Goal: Information Seeking & Learning: Learn about a topic

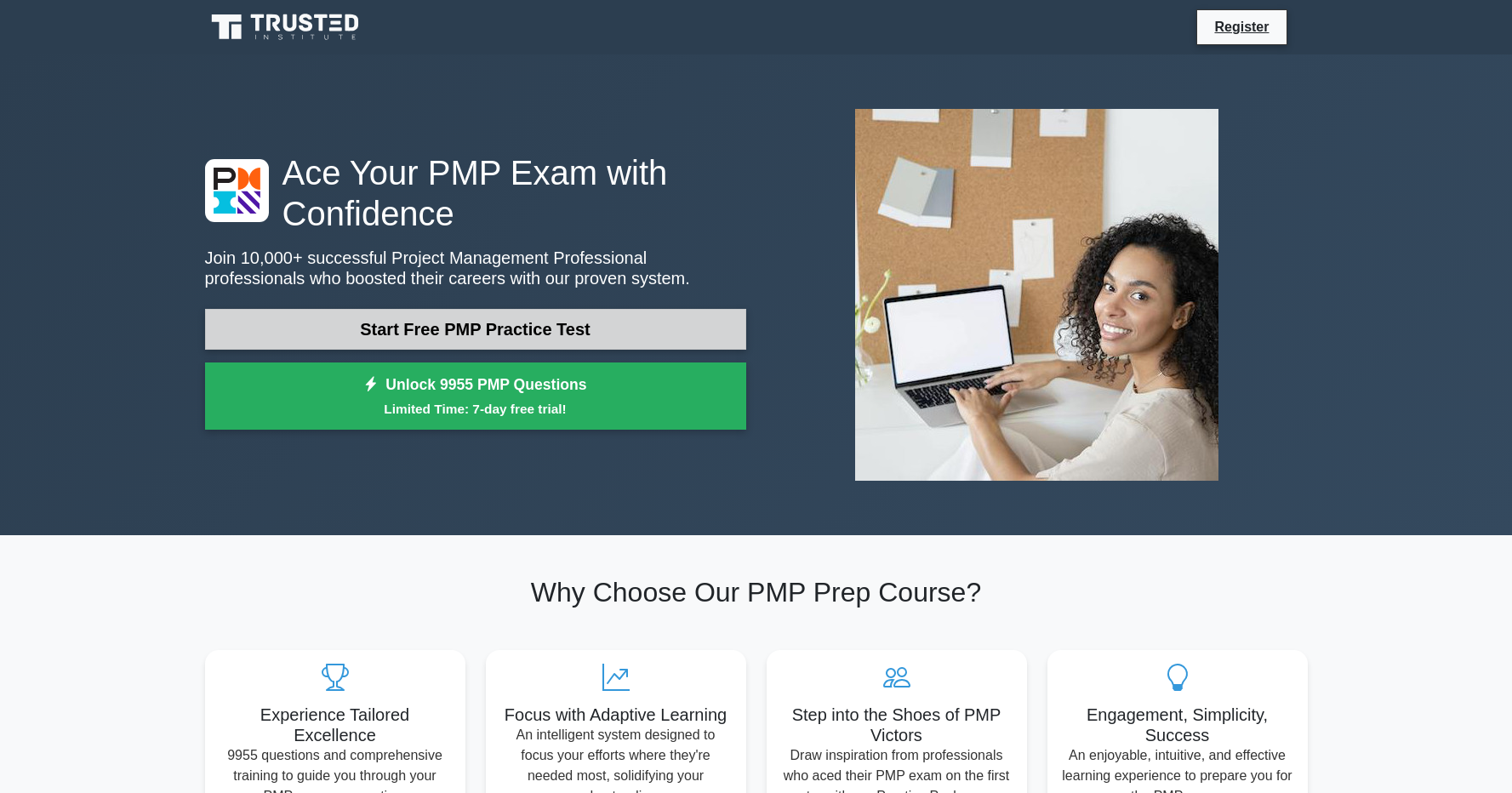
click at [538, 324] on link "Start Free PMP Practice Test" at bounding box center [476, 328] width 541 height 41
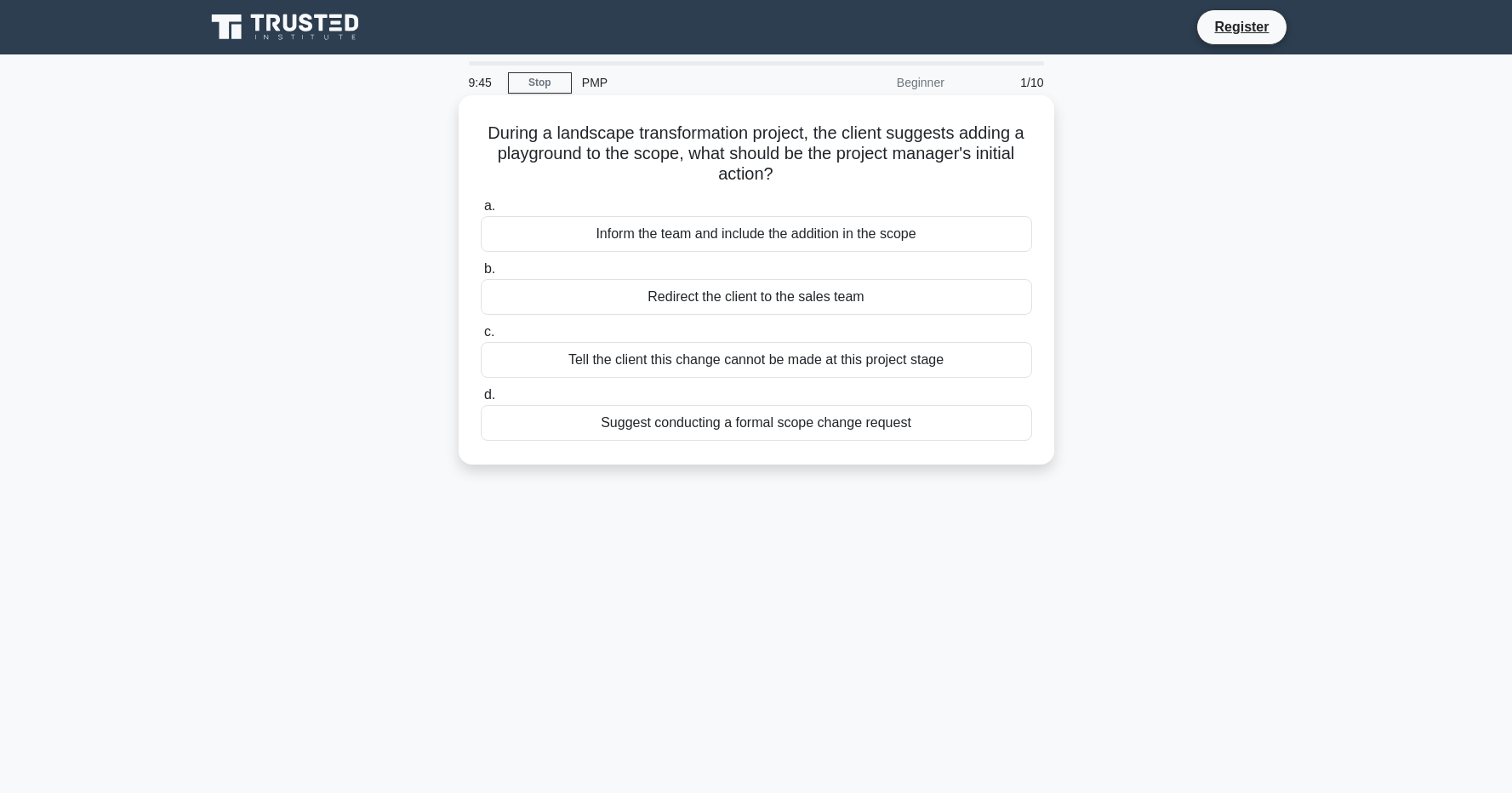
click at [997, 181] on h5 "During a landscape transformation project, the client suggests adding a playgro…" at bounding box center [756, 153] width 555 height 63
click at [604, 434] on div "Suggest conducting a formal scope change request" at bounding box center [757, 422] width 552 height 35
click at [481, 401] on input "d. Suggest conducting a formal scope change request" at bounding box center [481, 395] width 0 height 11
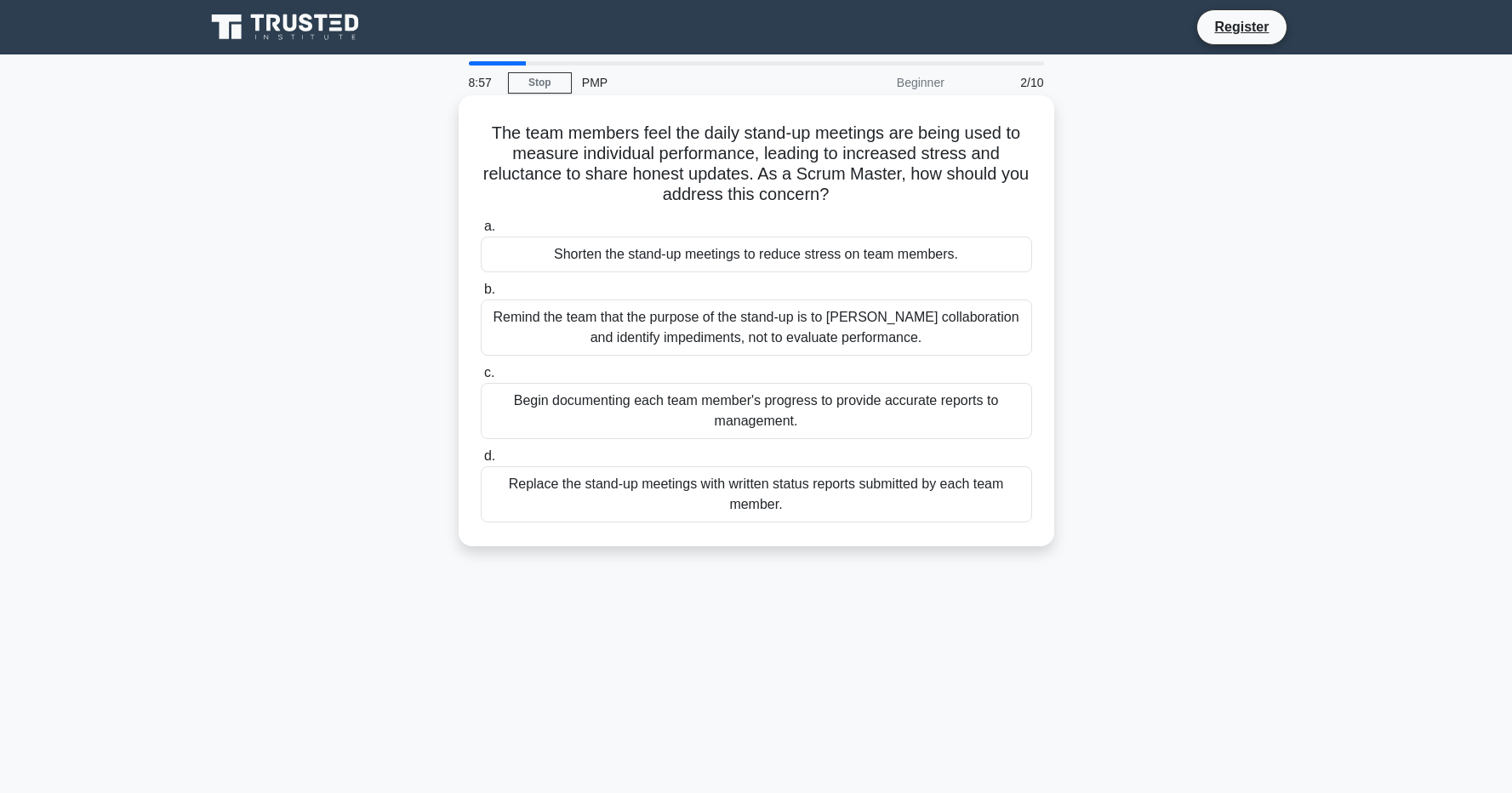
click at [864, 328] on div "Remind the team that the purpose of the stand-up is to foster collaboration and…" at bounding box center [757, 328] width 552 height 56
click at [481, 295] on input "b. Remind the team that the purpose of the stand-up is to foster collaboration …" at bounding box center [481, 289] width 0 height 11
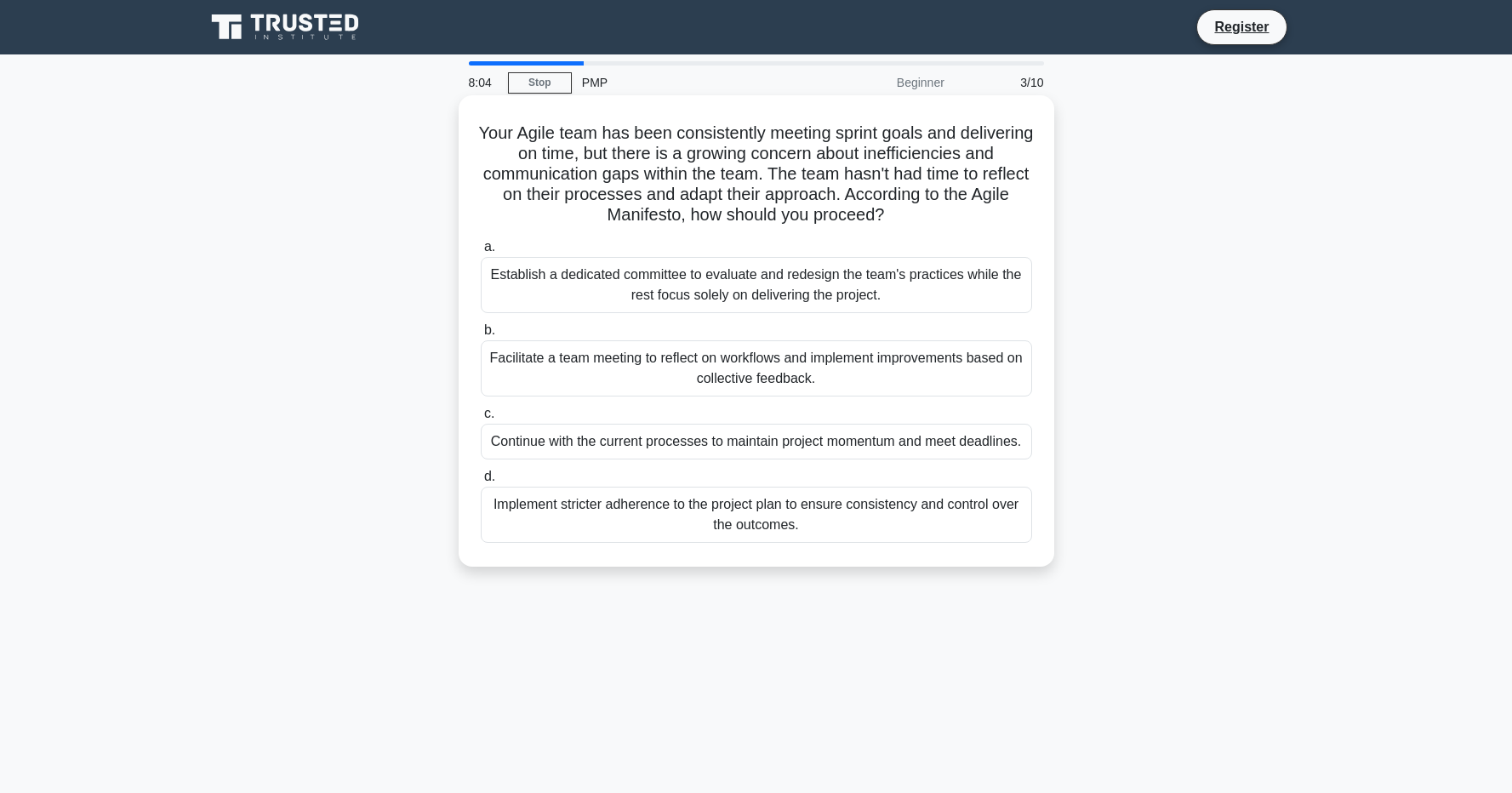
click at [645, 367] on div "Facilitate a team meeting to reflect on workflows and implement improvements ba…" at bounding box center [757, 368] width 552 height 56
click at [481, 336] on input "b. Facilitate a team meeting to reflect on workflows and implement improvements…" at bounding box center [481, 330] width 0 height 11
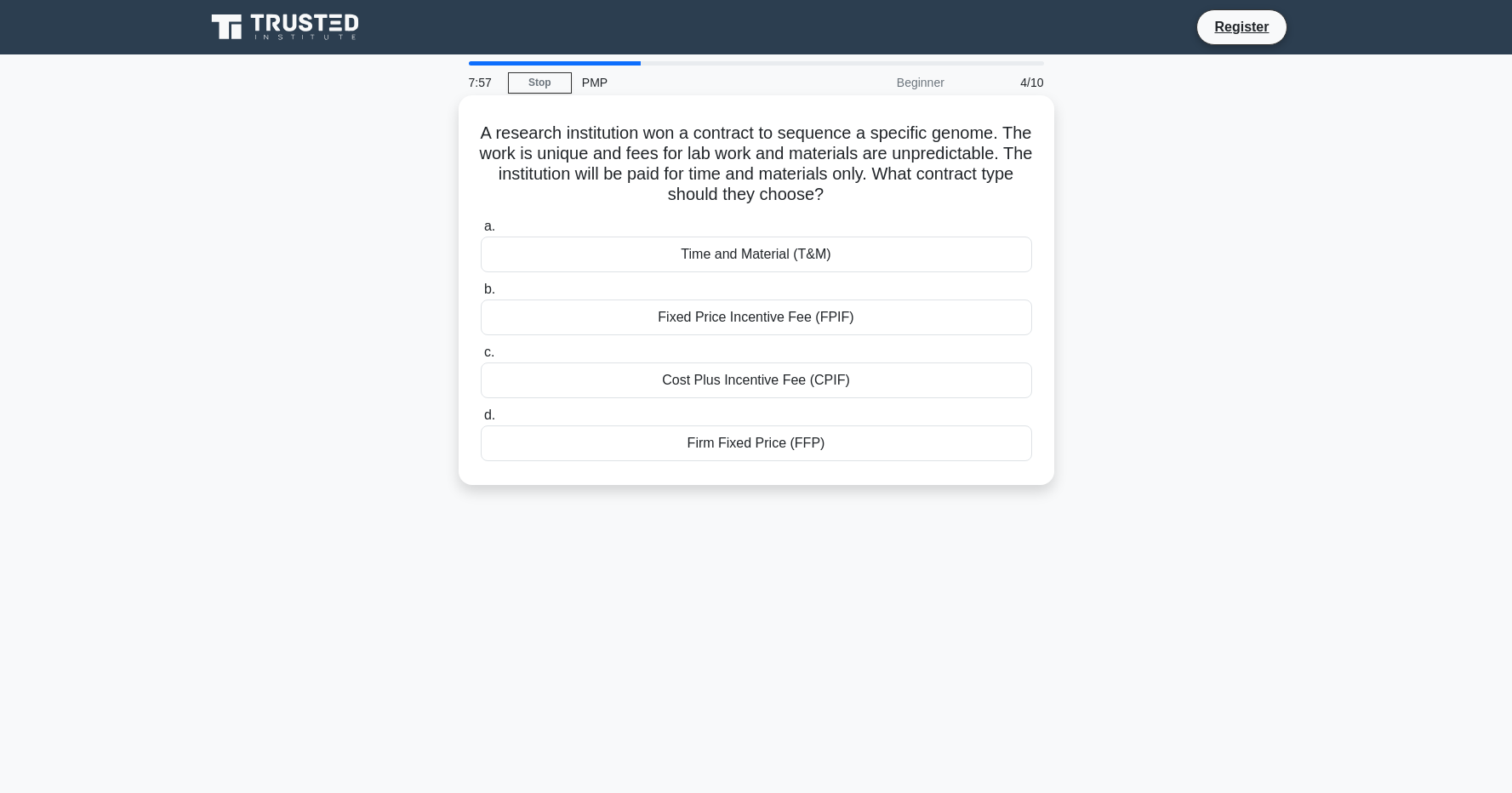
click at [654, 371] on div "Cost Plus Incentive Fee (CPIF)" at bounding box center [757, 379] width 552 height 35
click at [481, 358] on input "c. Cost Plus Incentive Fee (CPIF)" at bounding box center [481, 353] width 0 height 11
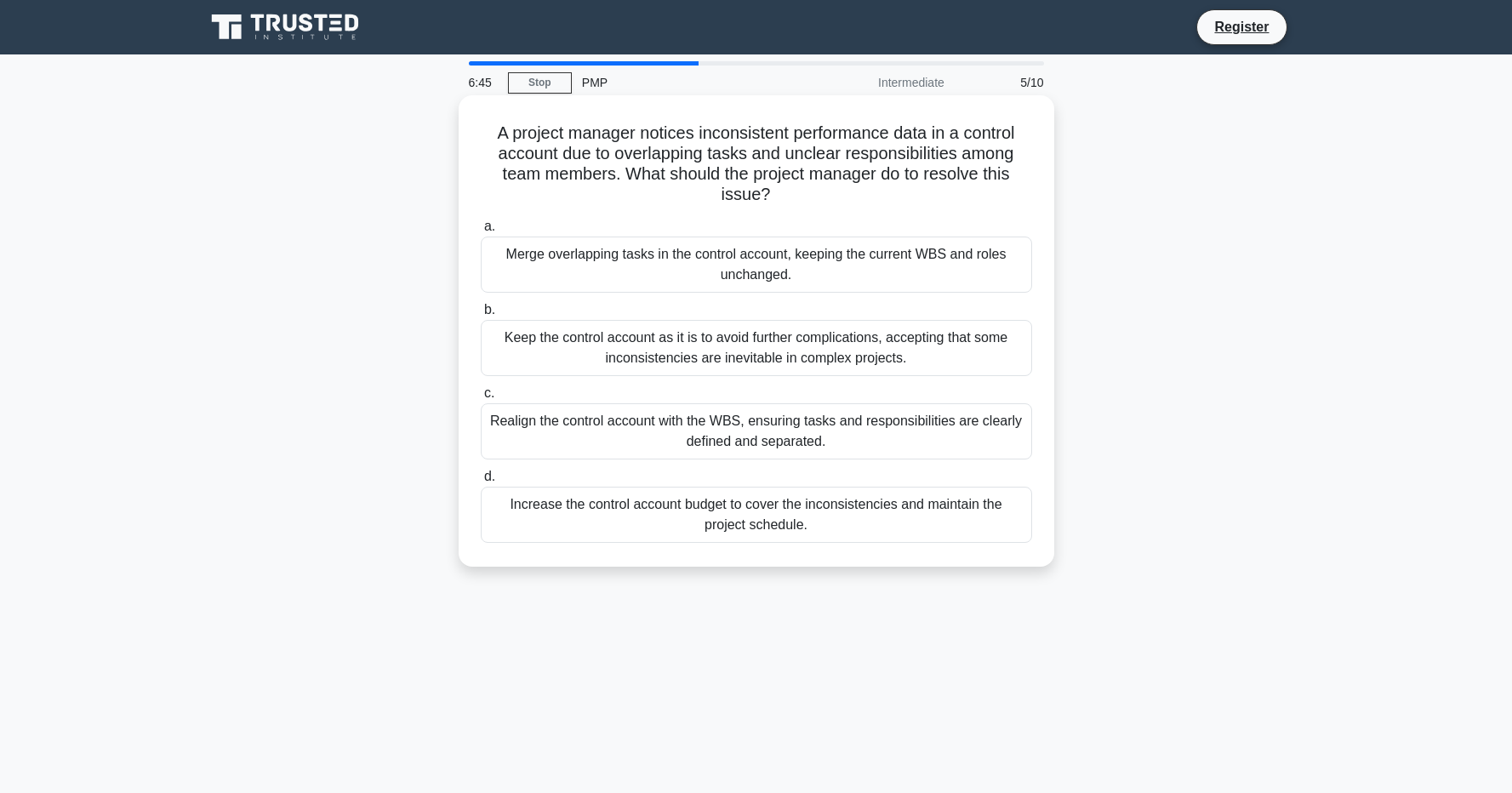
click at [714, 426] on div "Realign the control account with the WBS, ensuring tasks and responsibilities a…" at bounding box center [757, 431] width 552 height 56
click at [481, 399] on input "c. Realign the control account with the WBS, ensuring tasks and responsibilitie…" at bounding box center [481, 394] width 0 height 11
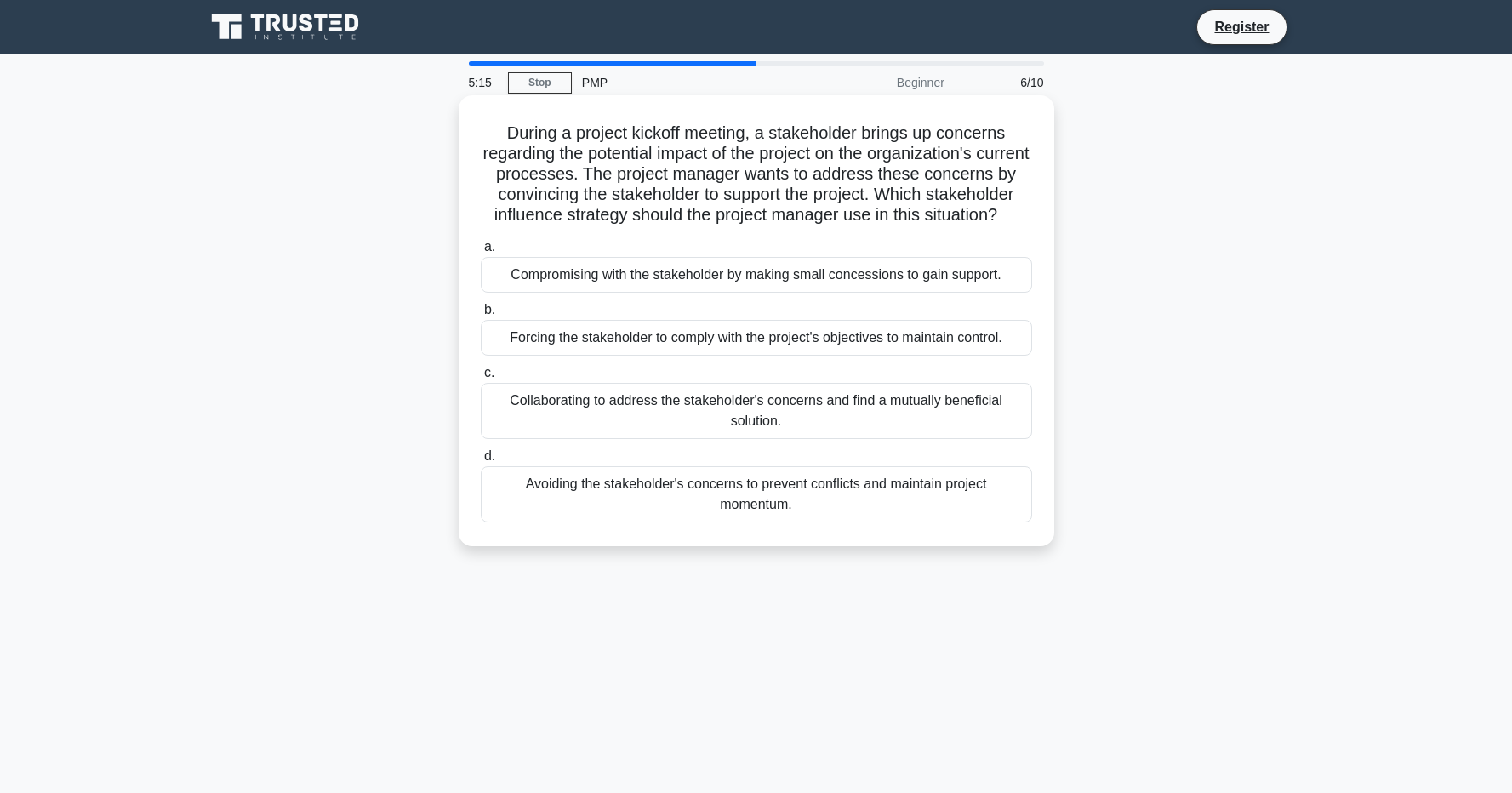
click at [948, 414] on div "Collaborating to address the stakeholder's concerns and find a mutually benefic…" at bounding box center [757, 411] width 552 height 56
click at [481, 378] on input "c. Collaborating to address the stakeholder's concerns and find a mutually bene…" at bounding box center [481, 373] width 0 height 11
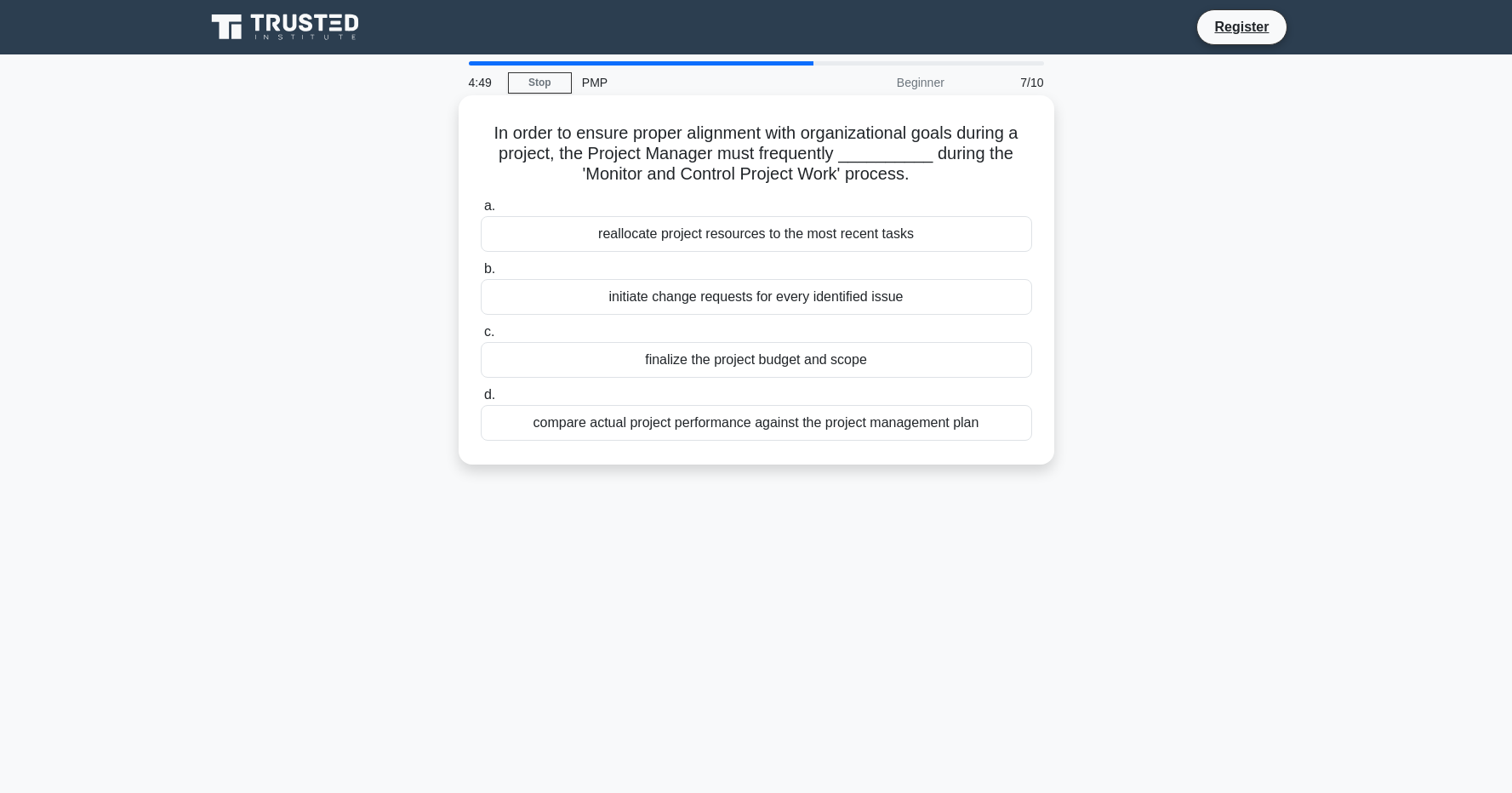
click at [949, 426] on div "compare actual project performance against the project management plan" at bounding box center [757, 422] width 552 height 35
click at [481, 401] on input "d. compare actual project performance against the project management plan" at bounding box center [481, 395] width 0 height 11
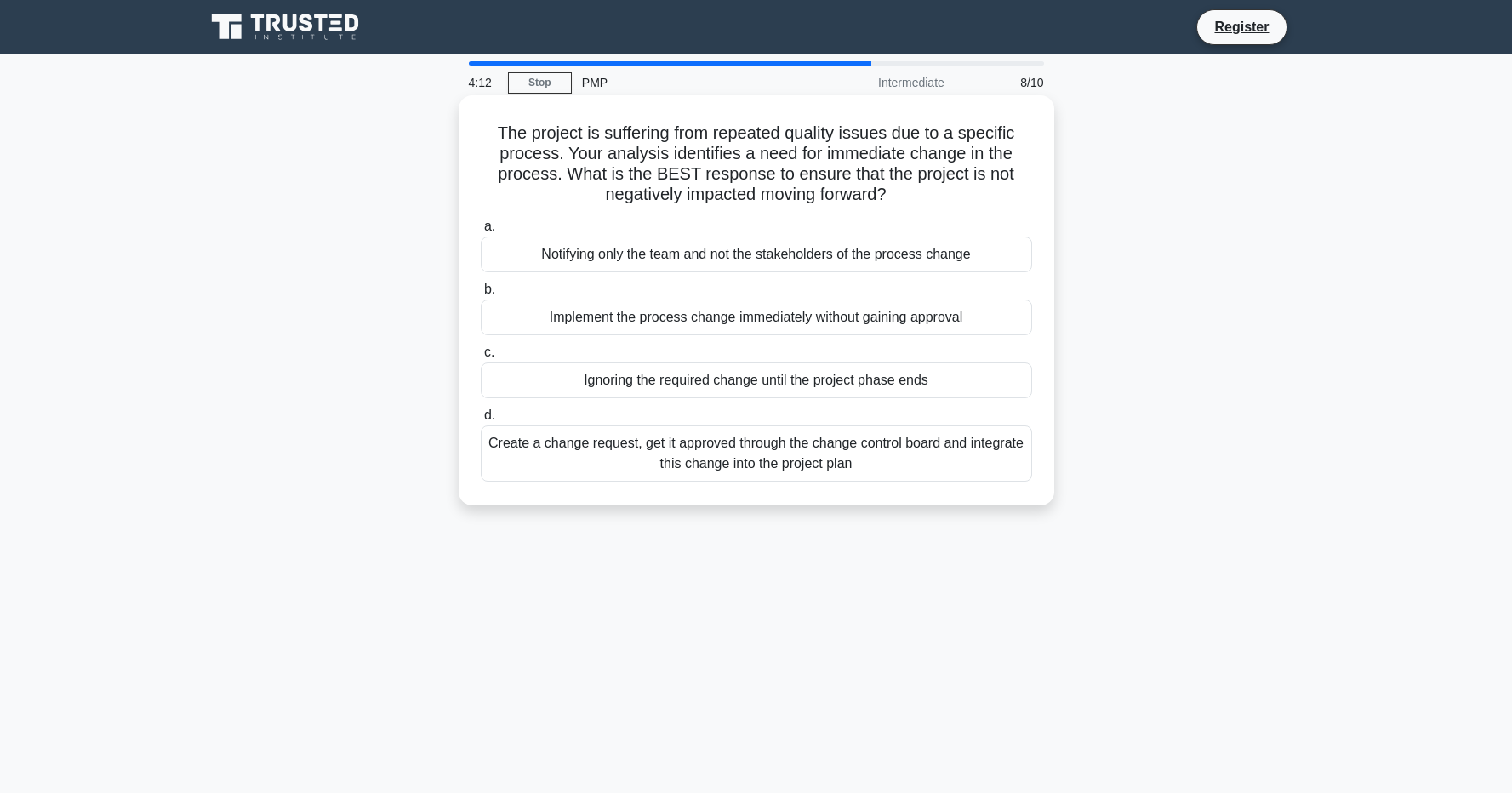
click at [956, 455] on div "Create a change request, get it approved through the change control board and i…" at bounding box center [757, 454] width 552 height 56
click at [481, 421] on input "d. Create a change request, get it approved through the change control board an…" at bounding box center [481, 416] width 0 height 11
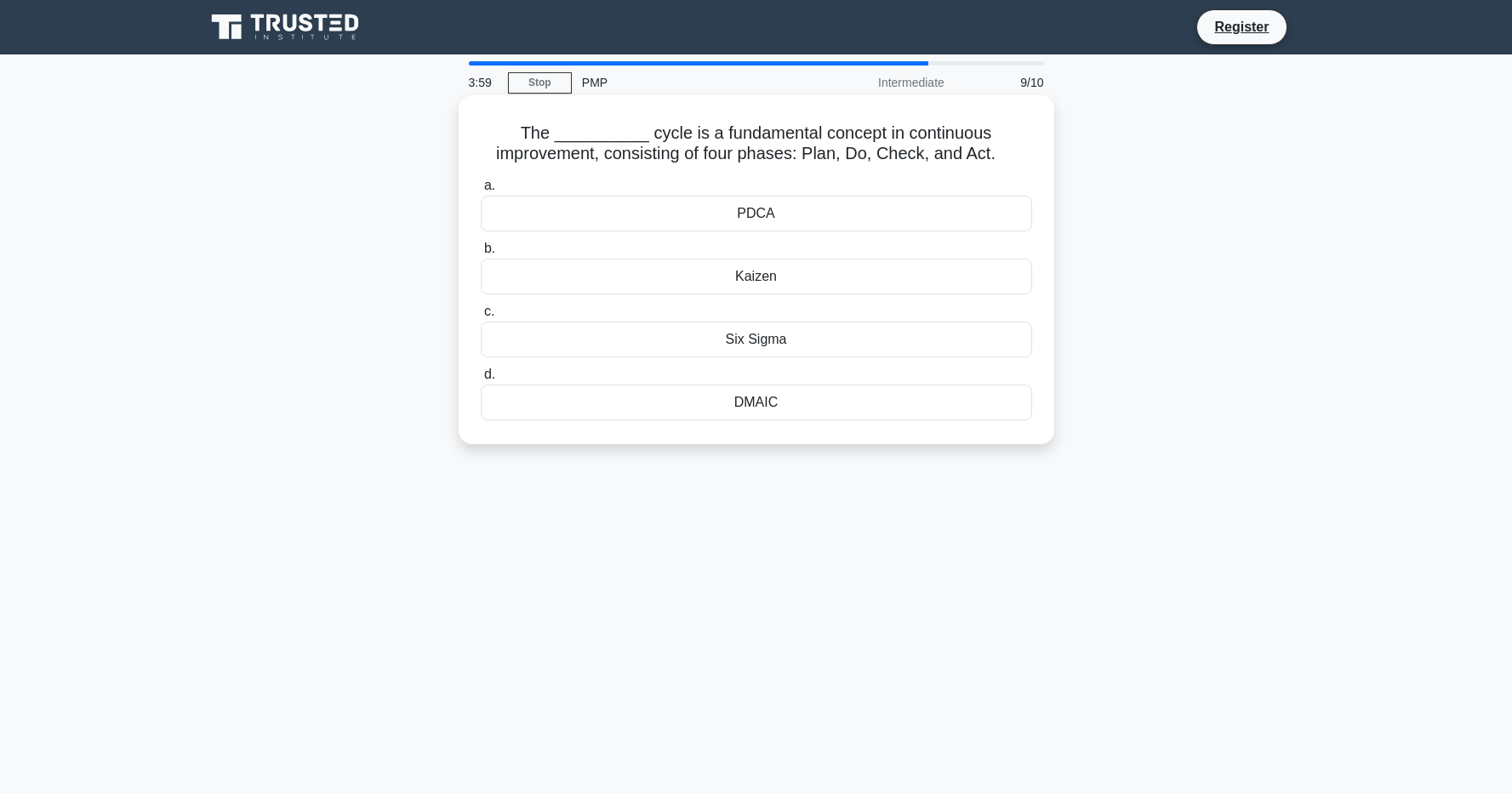
click at [847, 280] on div "Kaizen" at bounding box center [757, 276] width 552 height 35
click at [481, 254] on input "b. Kaizen" at bounding box center [481, 249] width 0 height 11
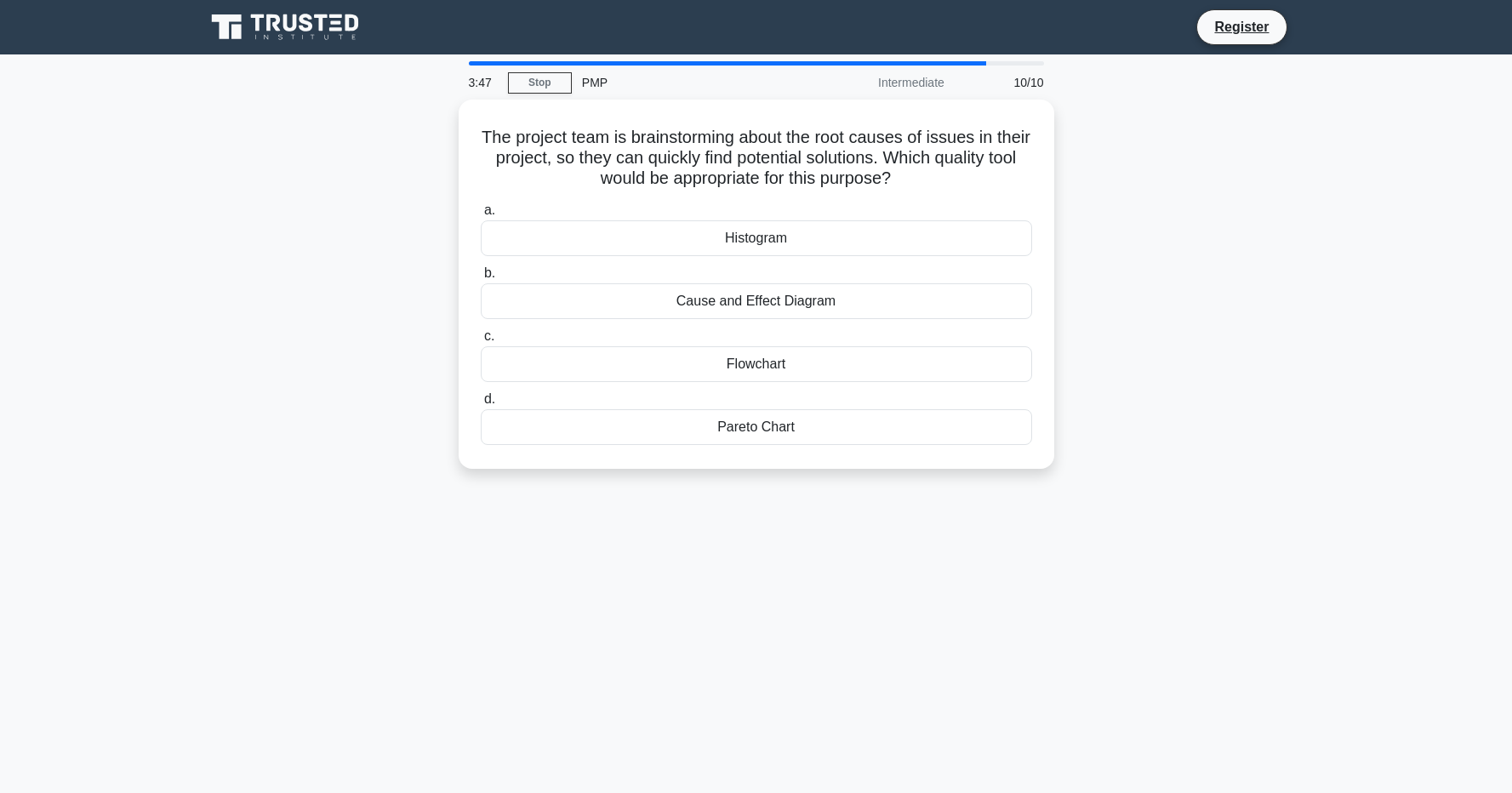
drag, startPoint x: 846, startPoint y: 283, endPoint x: 1185, endPoint y: 226, distance: 343.8
click at [905, 299] on div "Cause and Effect Diagram" at bounding box center [757, 297] width 552 height 35
click at [481, 275] on input "b. Cause and Effect Diagram" at bounding box center [481, 269] width 0 height 11
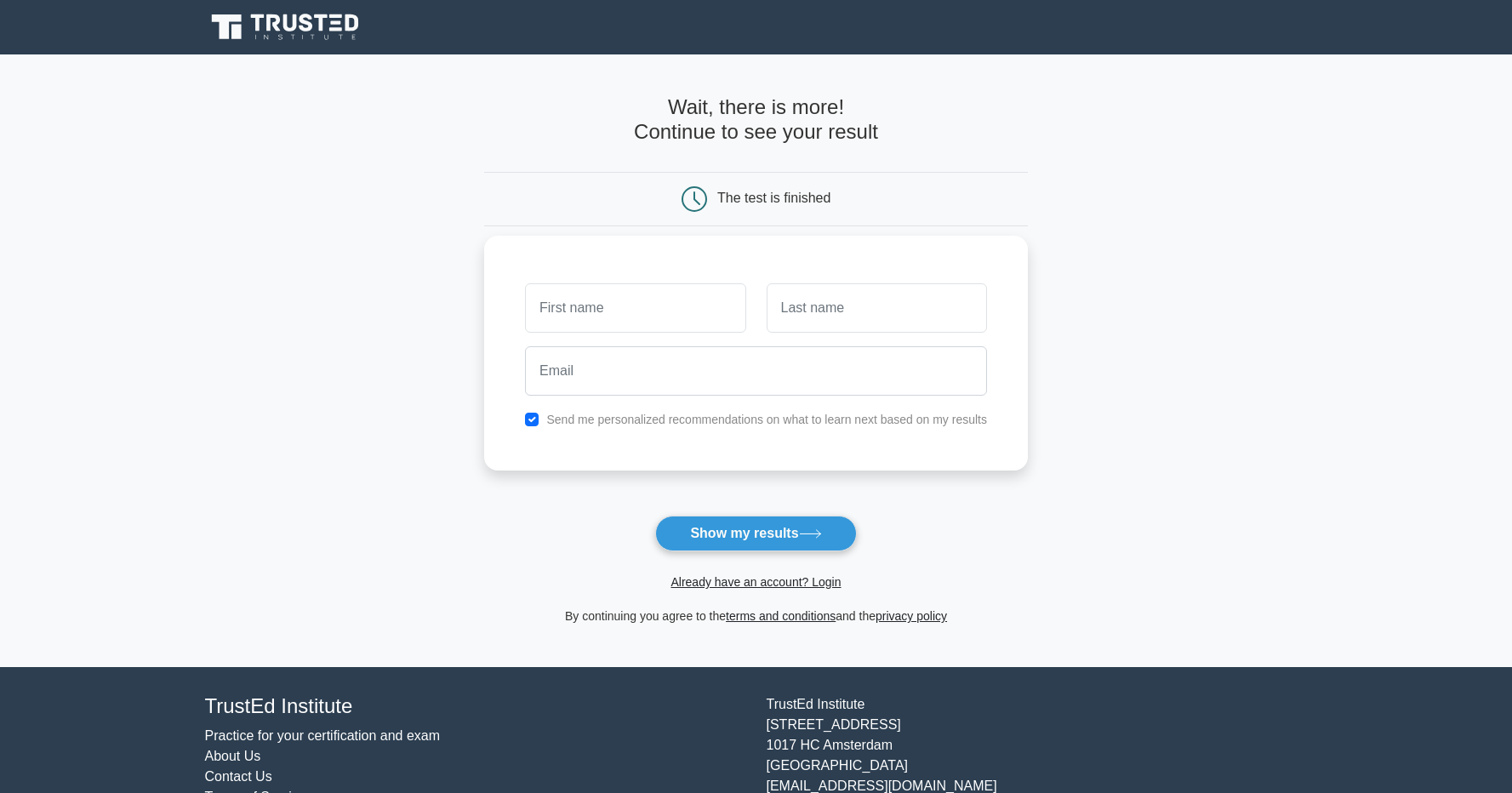
click at [618, 299] on input "text" at bounding box center [635, 308] width 221 height 49
type input "Oleksandr"
click at [897, 310] on input "text" at bounding box center [877, 308] width 221 height 49
type input "Diatel"
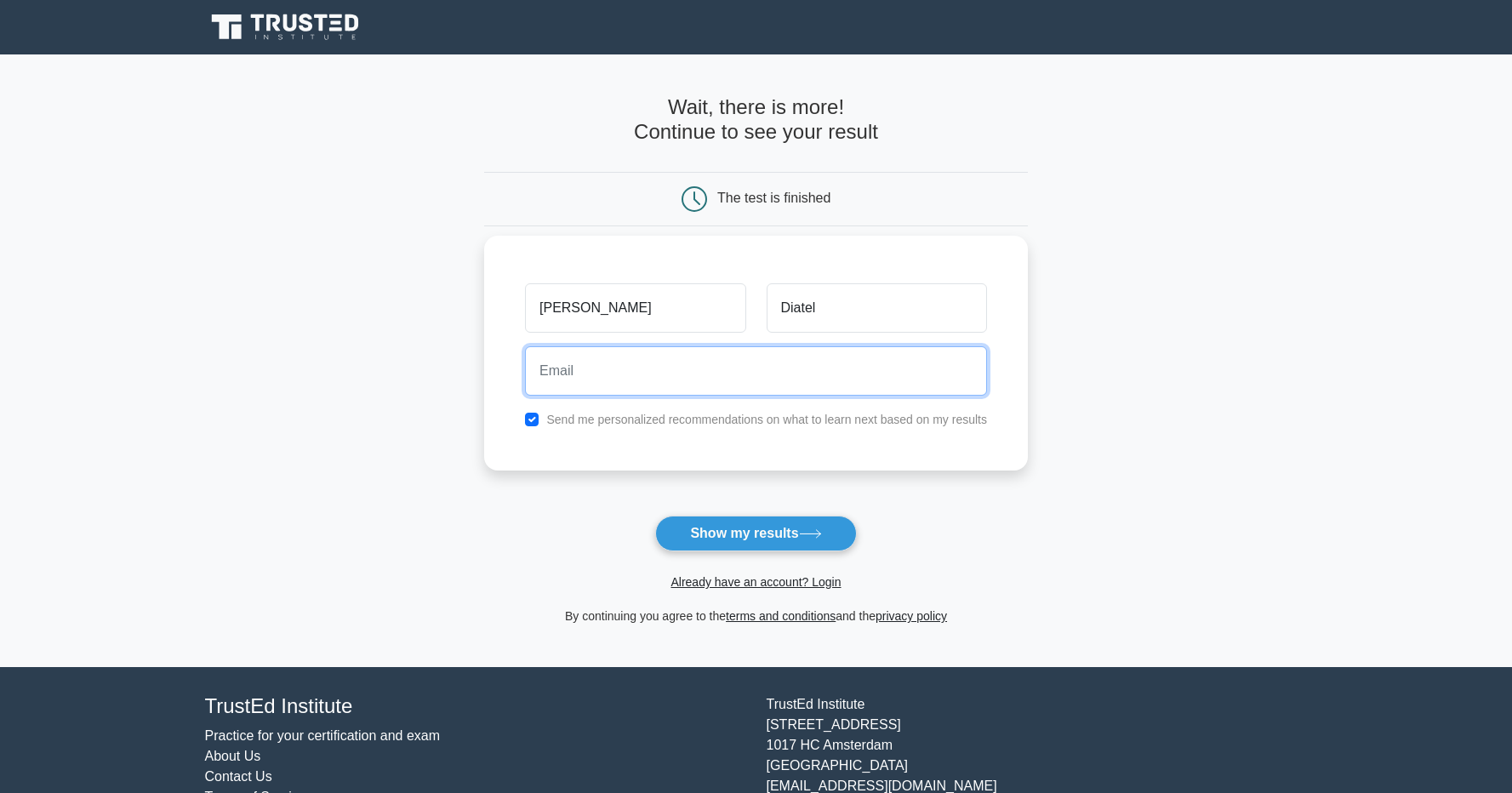
click at [777, 387] on input "email" at bounding box center [756, 371] width 462 height 49
type input "sasha.dyatel@gmail.com"
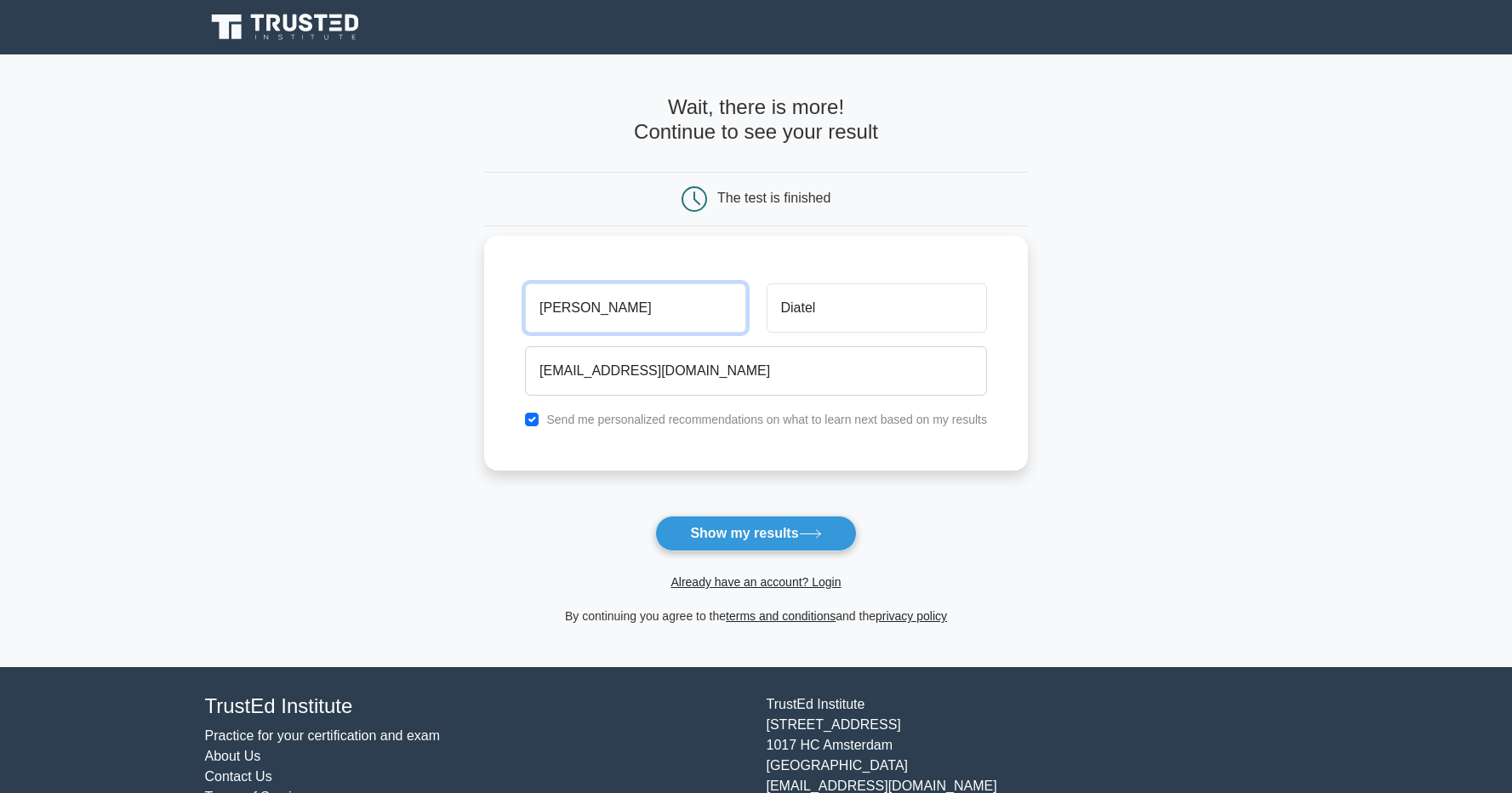
drag, startPoint x: 597, startPoint y: 307, endPoint x: 519, endPoint y: 309, distance: 78.0
click at [519, 309] on div "Oleksandr" at bounding box center [634, 308] width 241 height 63
drag, startPoint x: 661, startPoint y: 299, endPoint x: 495, endPoint y: 291, distance: 166.2
click at [495, 291] on div "Oleksandr Diatel sasha.dyatel@gmail.com Send me personalized recommendations on…" at bounding box center [756, 353] width 544 height 235
type input "O"
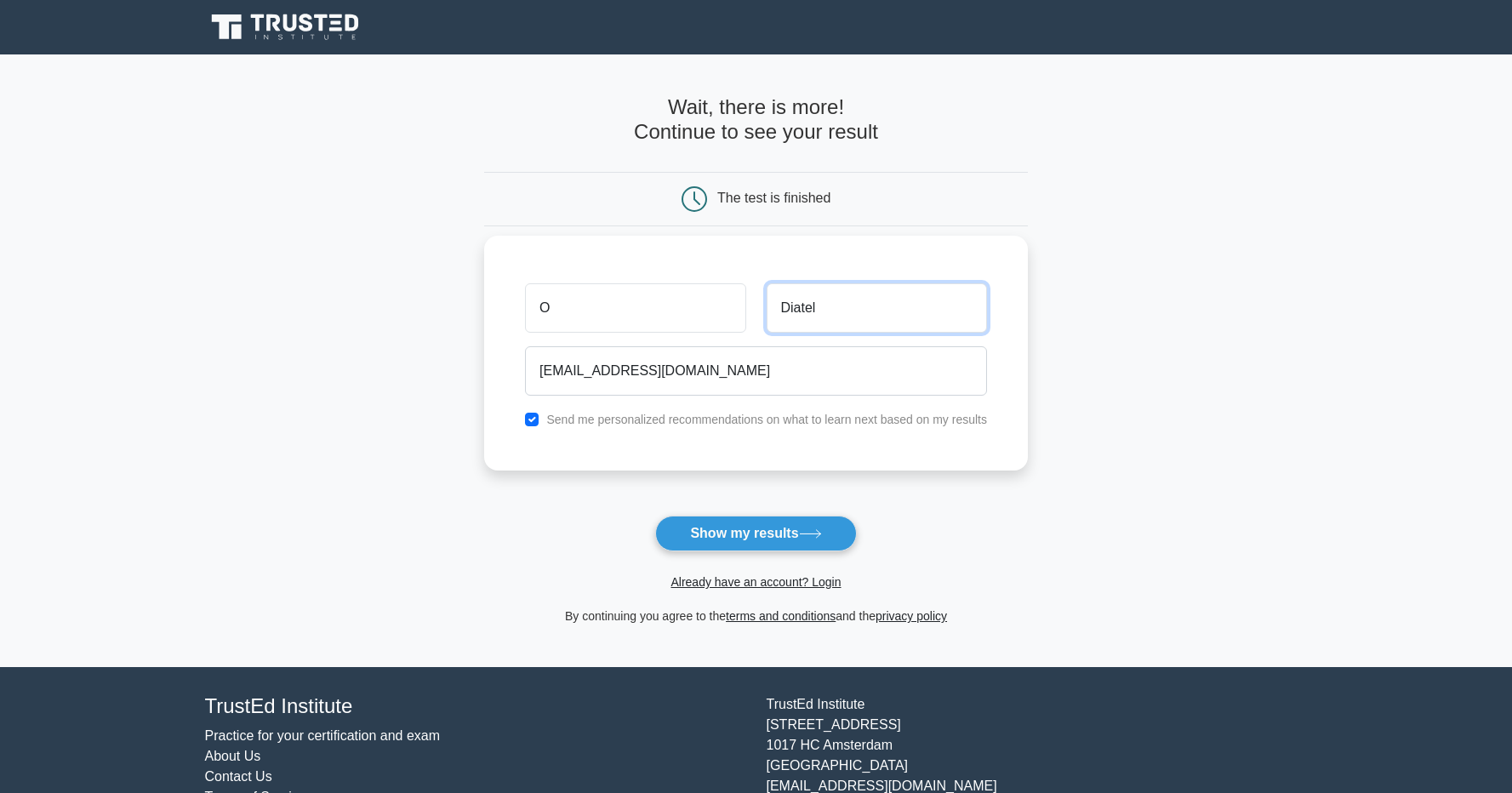
drag, startPoint x: 836, startPoint y: 313, endPoint x: 723, endPoint y: 306, distance: 113.2
click at [723, 306] on div "O Diatel" at bounding box center [756, 308] width 483 height 63
type input "D"
click at [1199, 367] on main "Wait, there is more! Continue to see your result The test is finished O D" at bounding box center [756, 360] width 1512 height 612
click at [682, 425] on label "Send me personalized recommendations on what to learn next based on my results" at bounding box center [767, 419] width 441 height 14
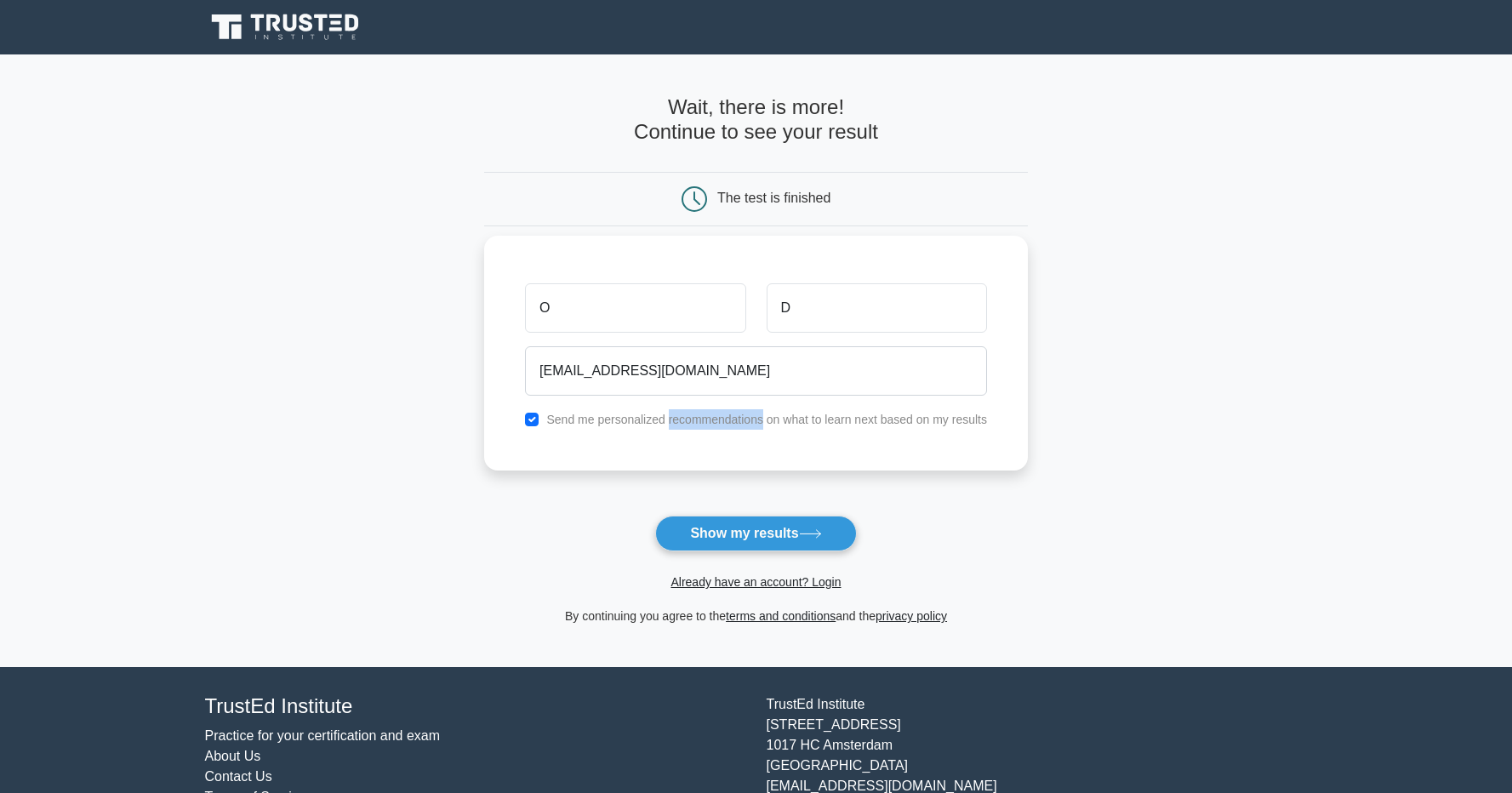
click at [682, 425] on label "Send me personalized recommendations on what to learn next based on my results" at bounding box center [767, 419] width 441 height 14
click at [619, 420] on label "Send me personalized recommendations on what to learn next based on my results" at bounding box center [767, 419] width 441 height 14
click at [524, 417] on div "Send me personalized recommendations on what to learn next based on my results" at bounding box center [756, 419] width 483 height 21
click at [528, 420] on input "checkbox" at bounding box center [532, 419] width 14 height 14
checkbox input "false"
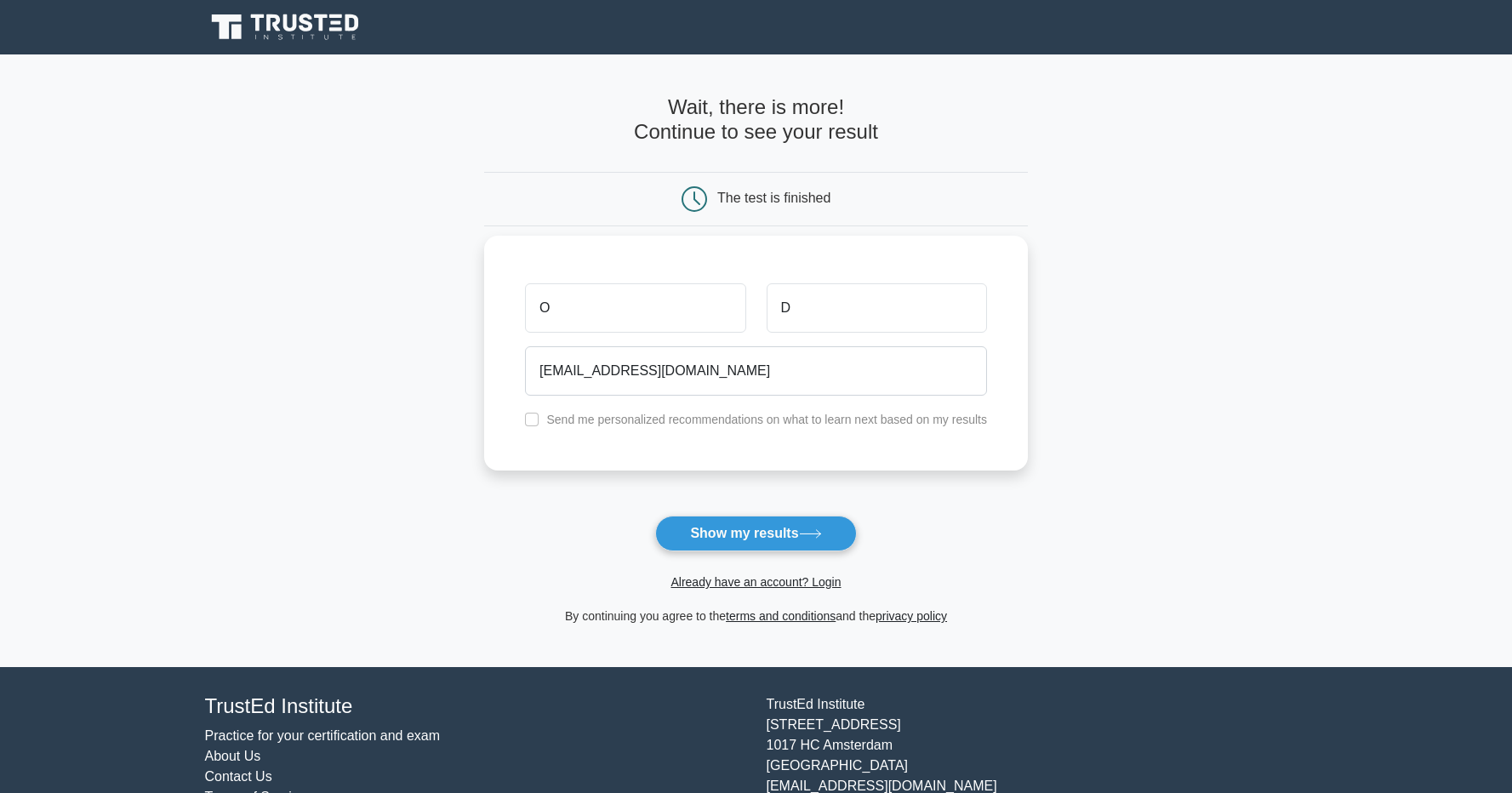
click at [486, 417] on div "O D sasha.dyatel@gmail.com Send me personalized recommendations on what to lear…" at bounding box center [756, 353] width 544 height 235
click at [780, 543] on button "Show my results" at bounding box center [755, 533] width 201 height 35
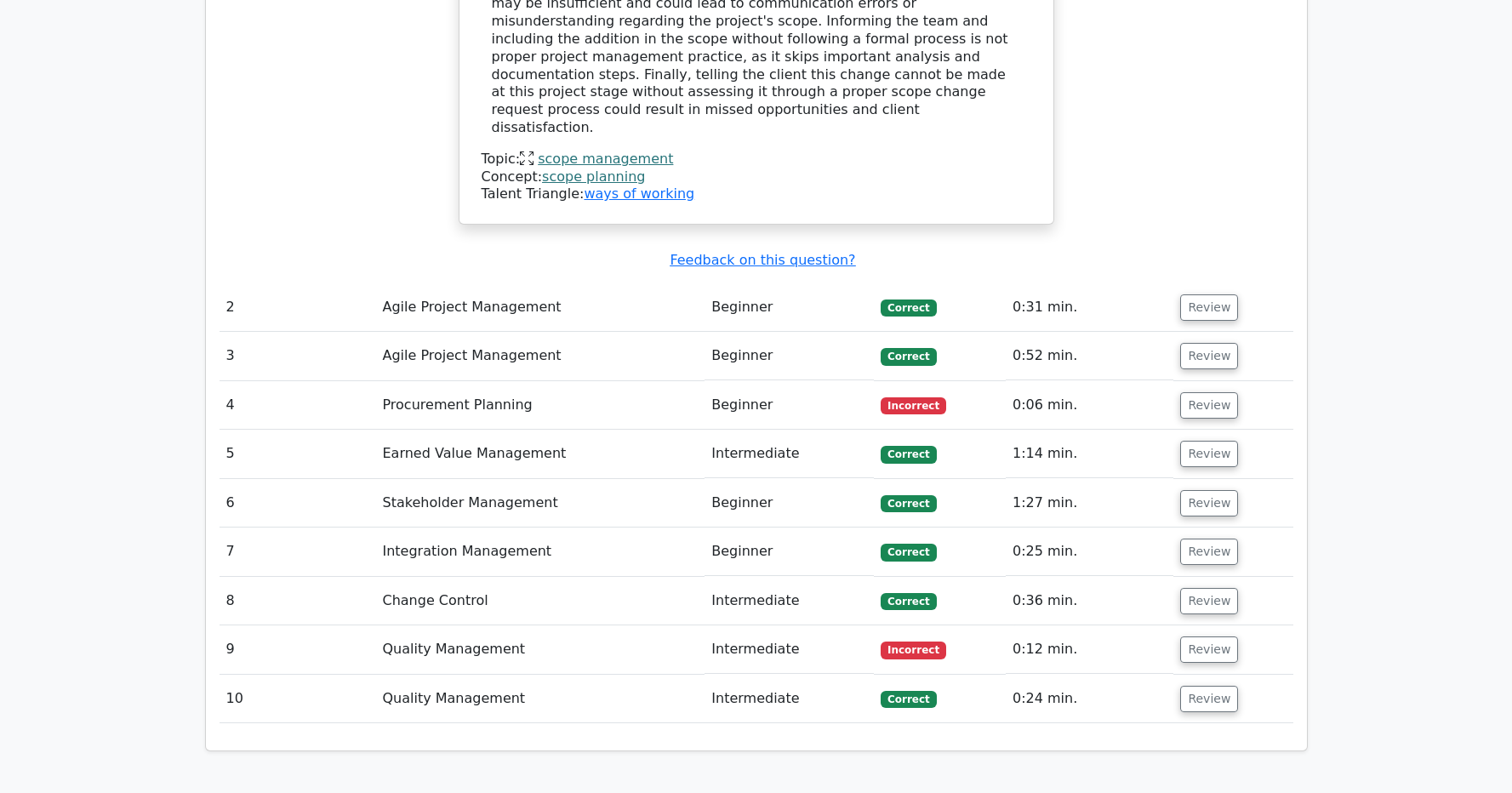
scroll to position [2121, 0]
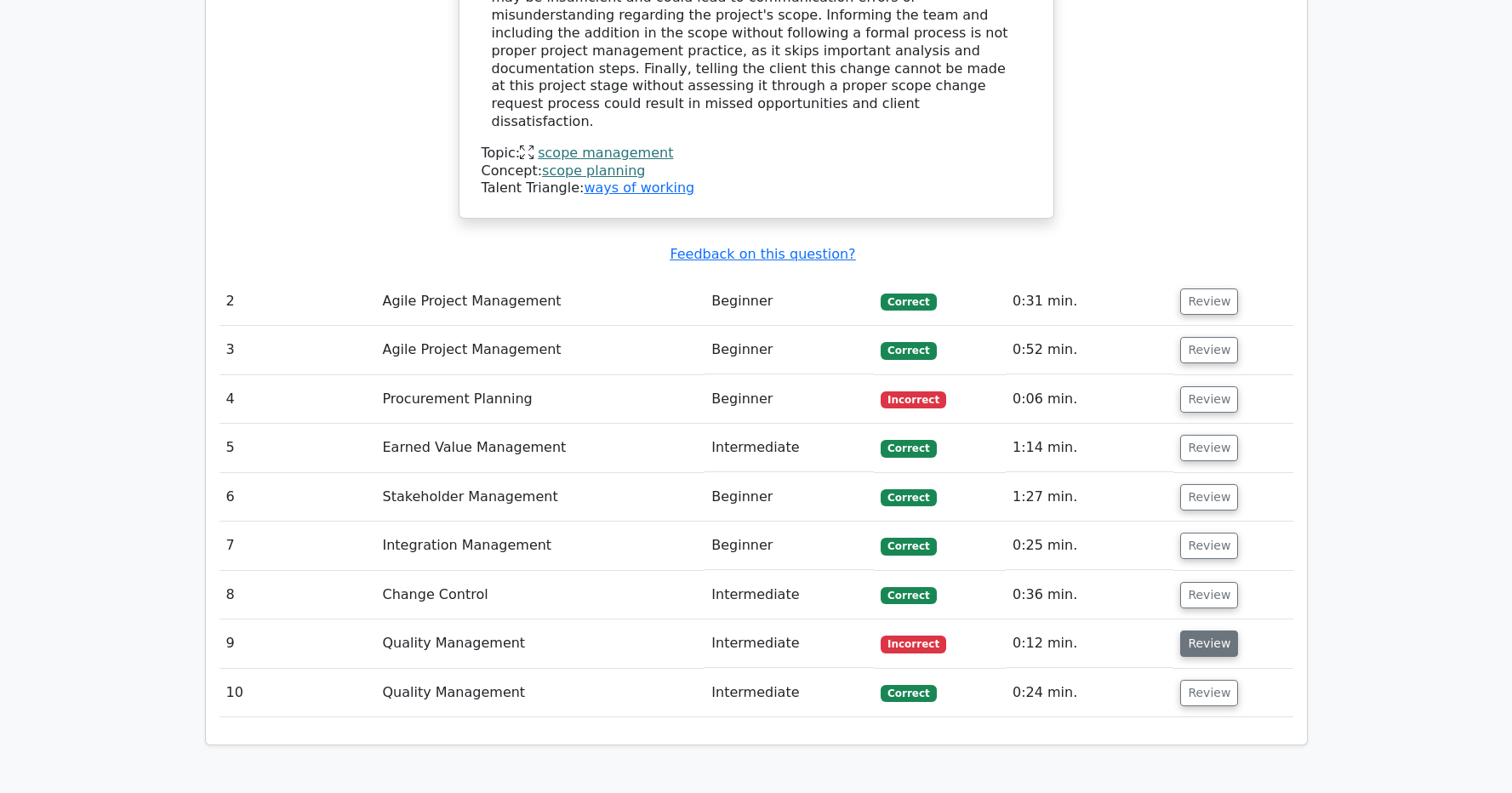
click at [1212, 631] on button "Review" at bounding box center [1209, 643] width 58 height 26
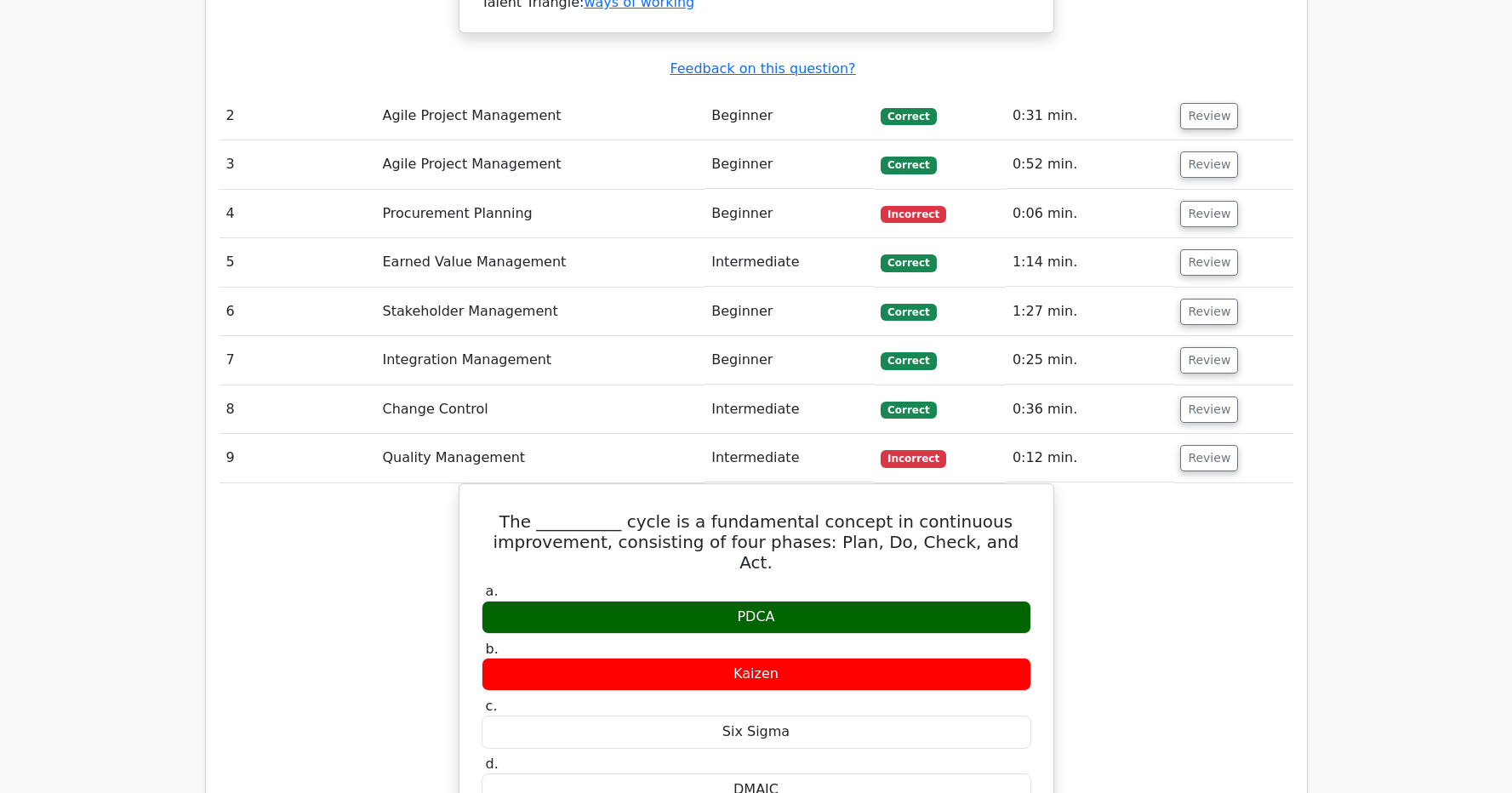
scroll to position [2308, 0]
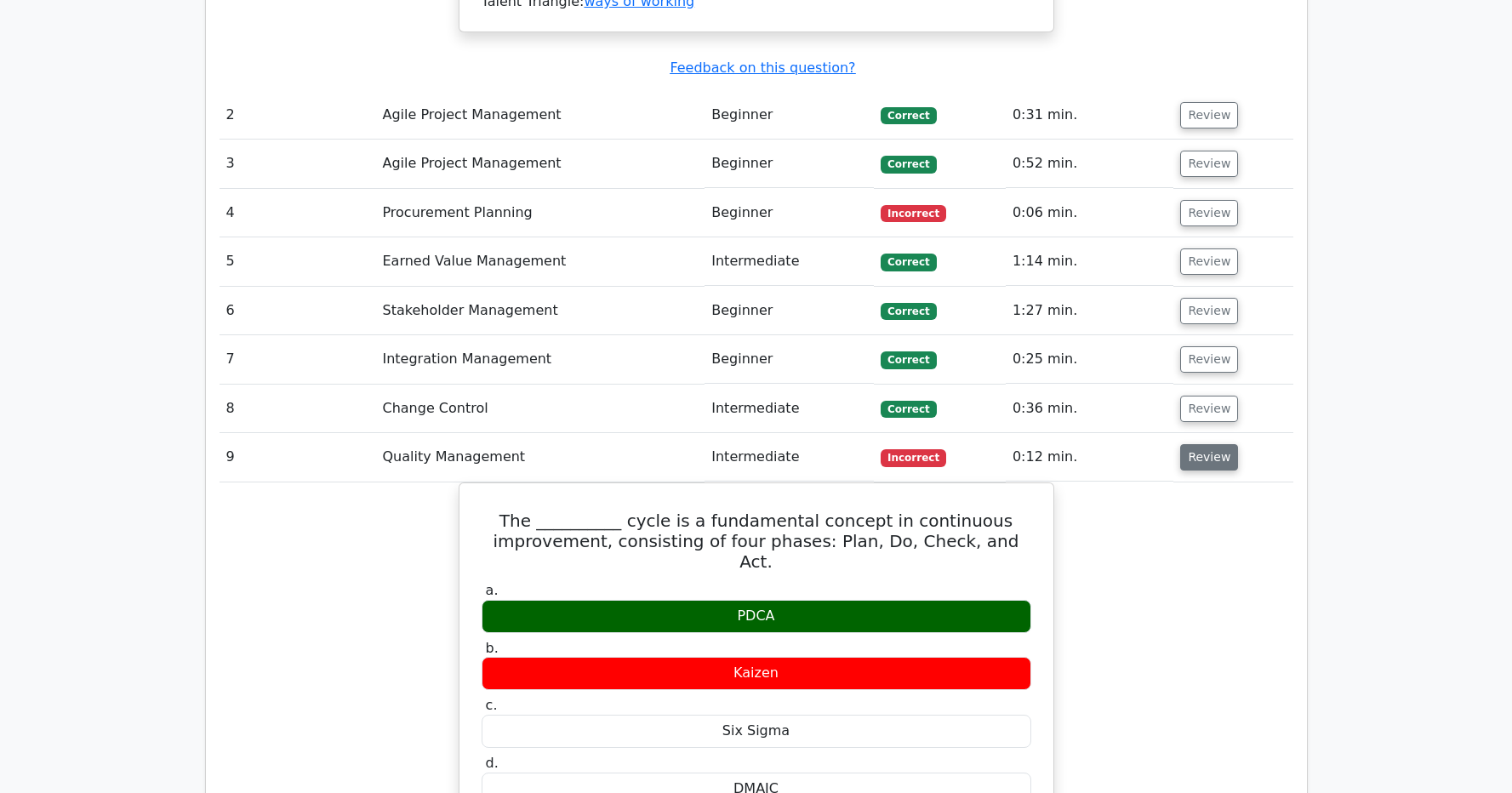
click at [1210, 444] on button "Review" at bounding box center [1209, 456] width 58 height 26
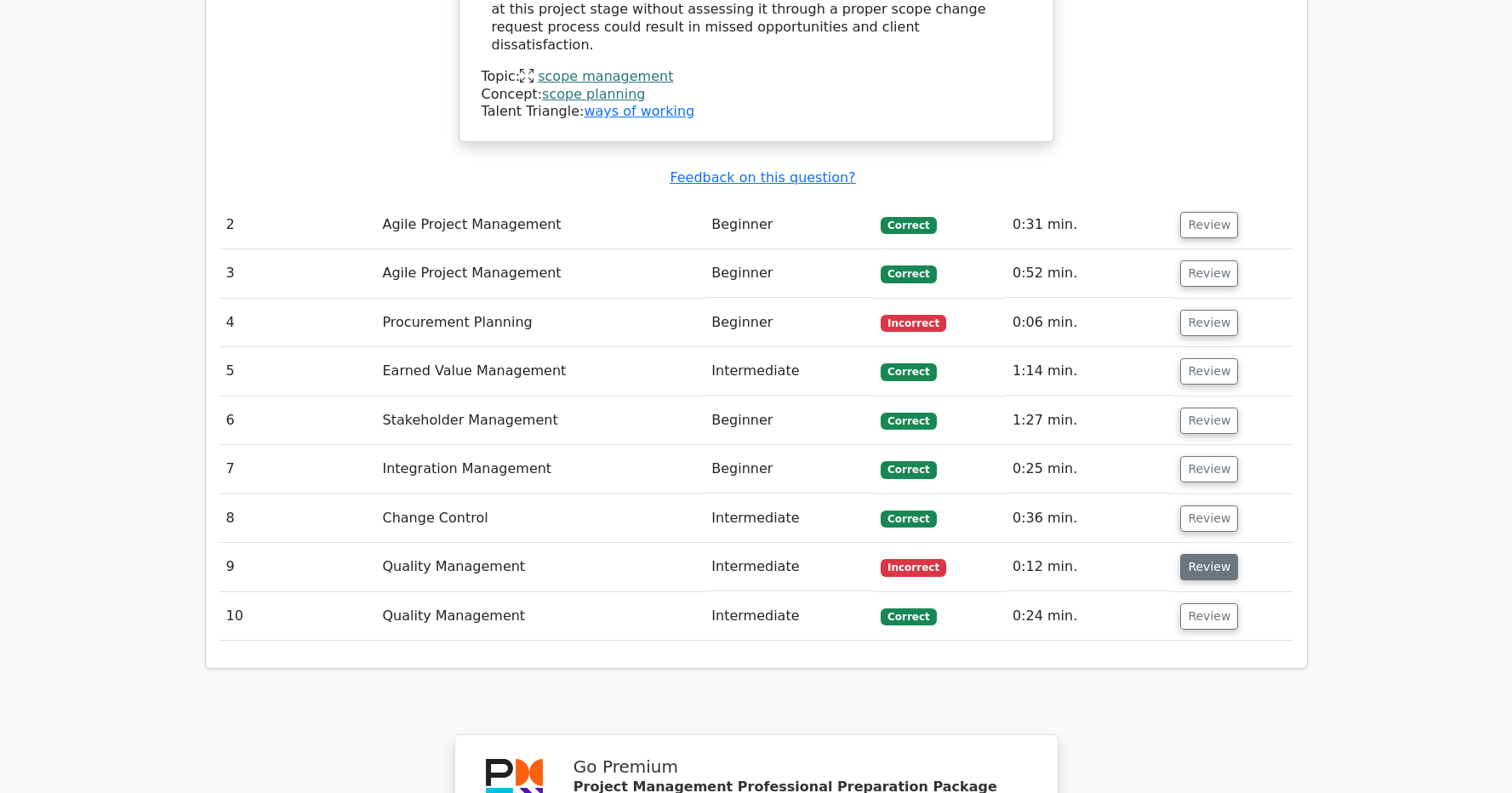
scroll to position [2196, 0]
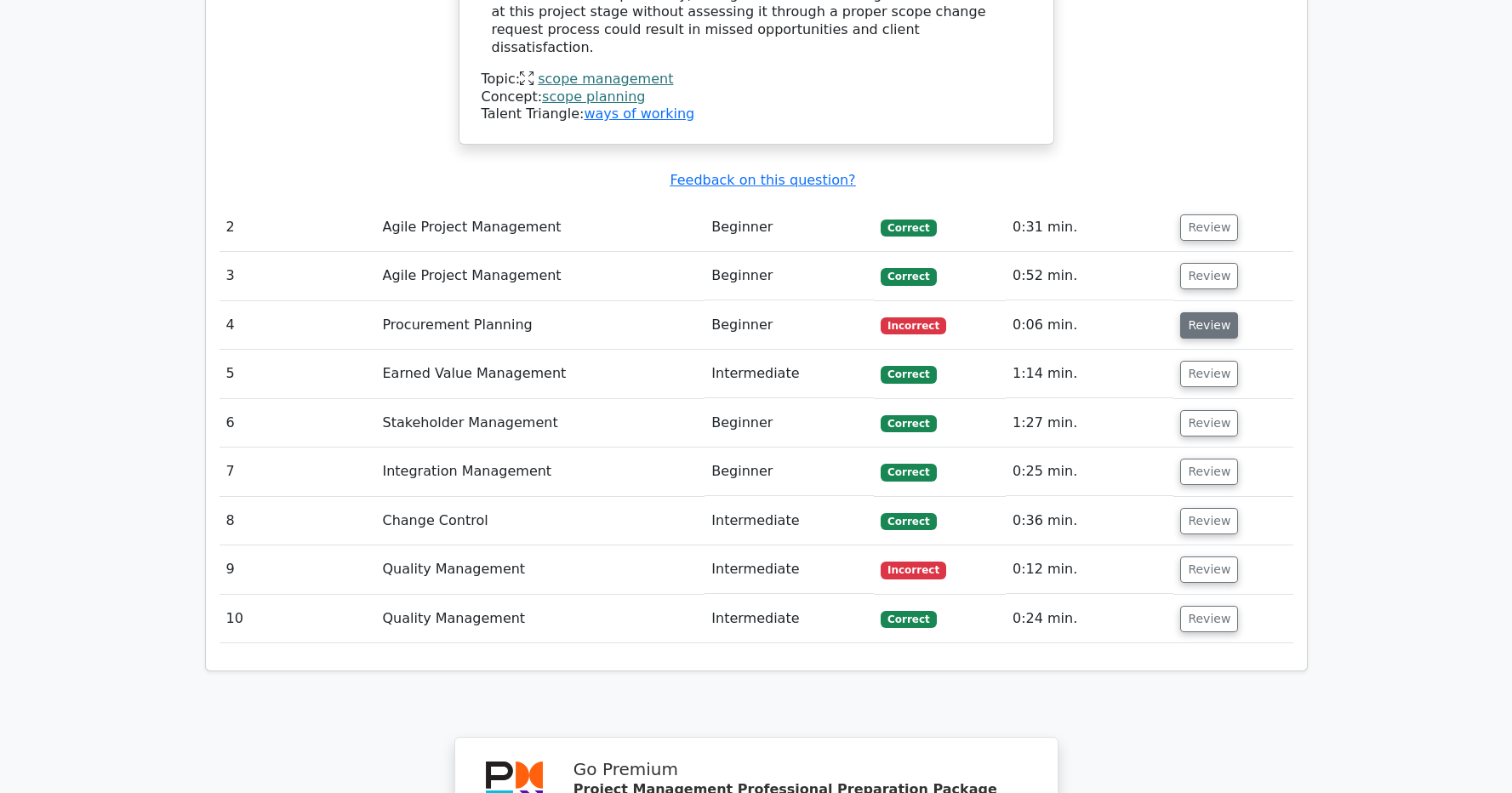
click at [1189, 312] on button "Review" at bounding box center [1209, 325] width 58 height 26
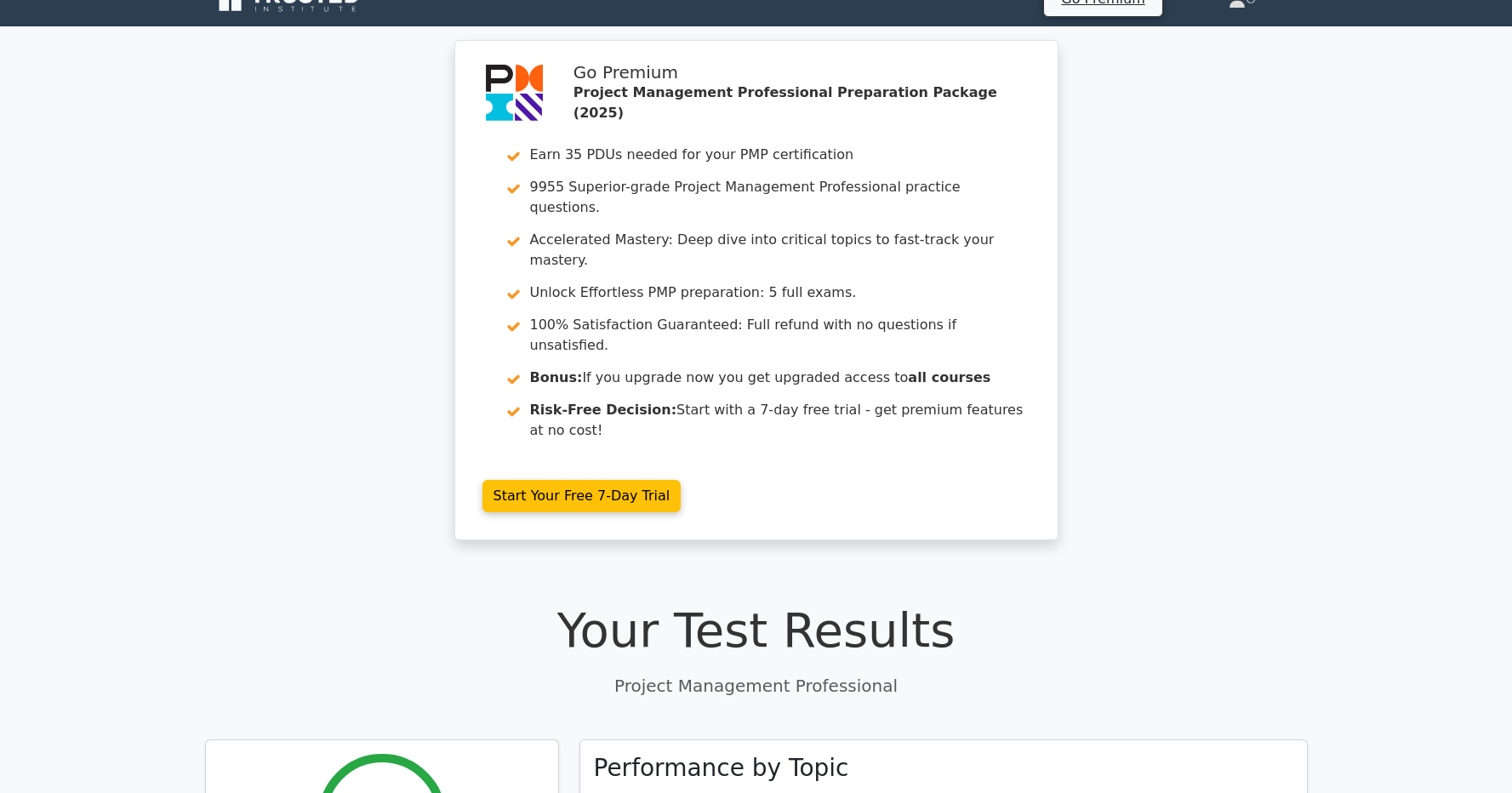
scroll to position [0, 0]
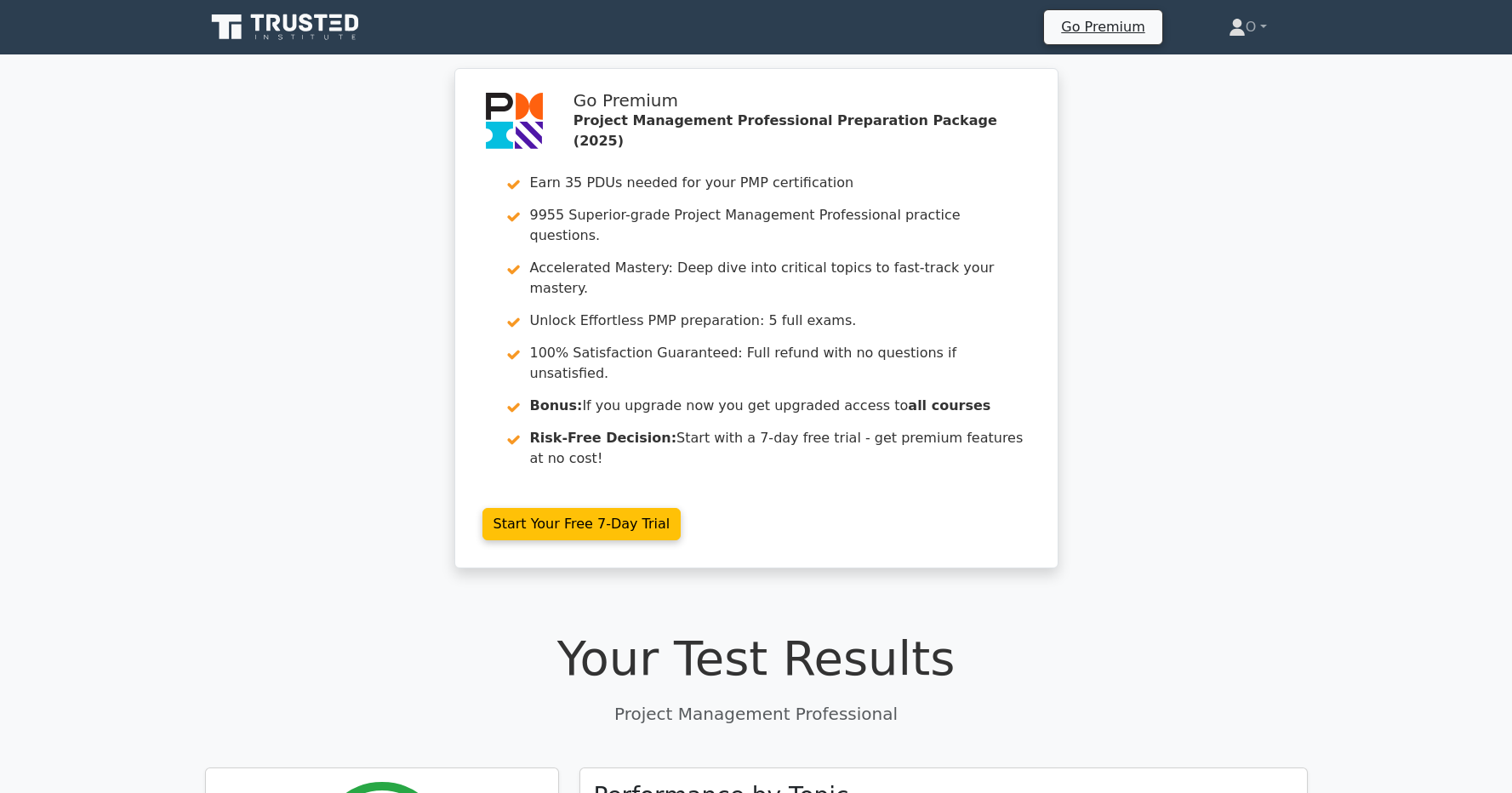
click at [310, 25] on icon at bounding box center [306, 23] width 14 height 18
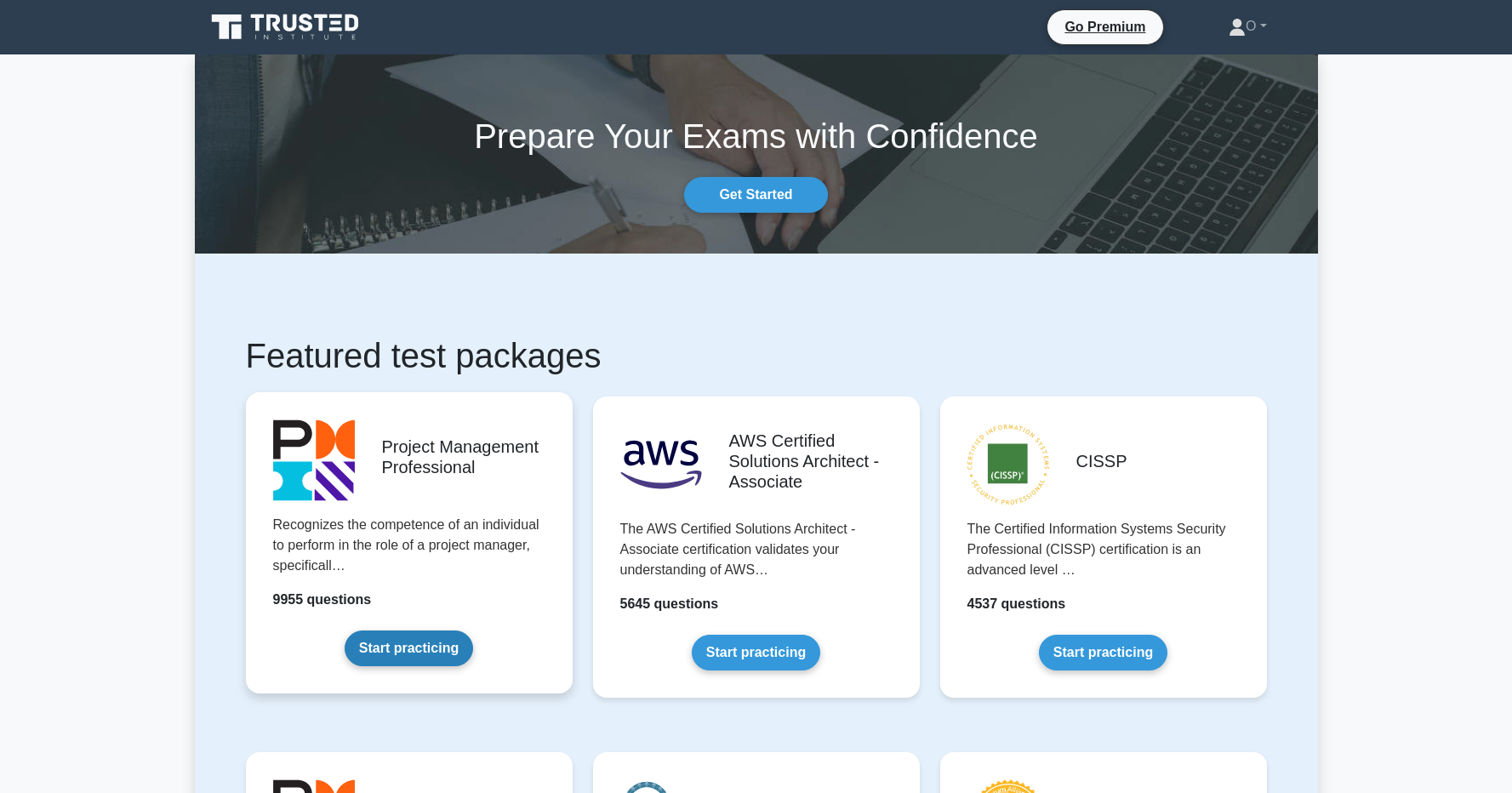
click at [467, 631] on link "Start practicing" at bounding box center [409, 648] width 129 height 35
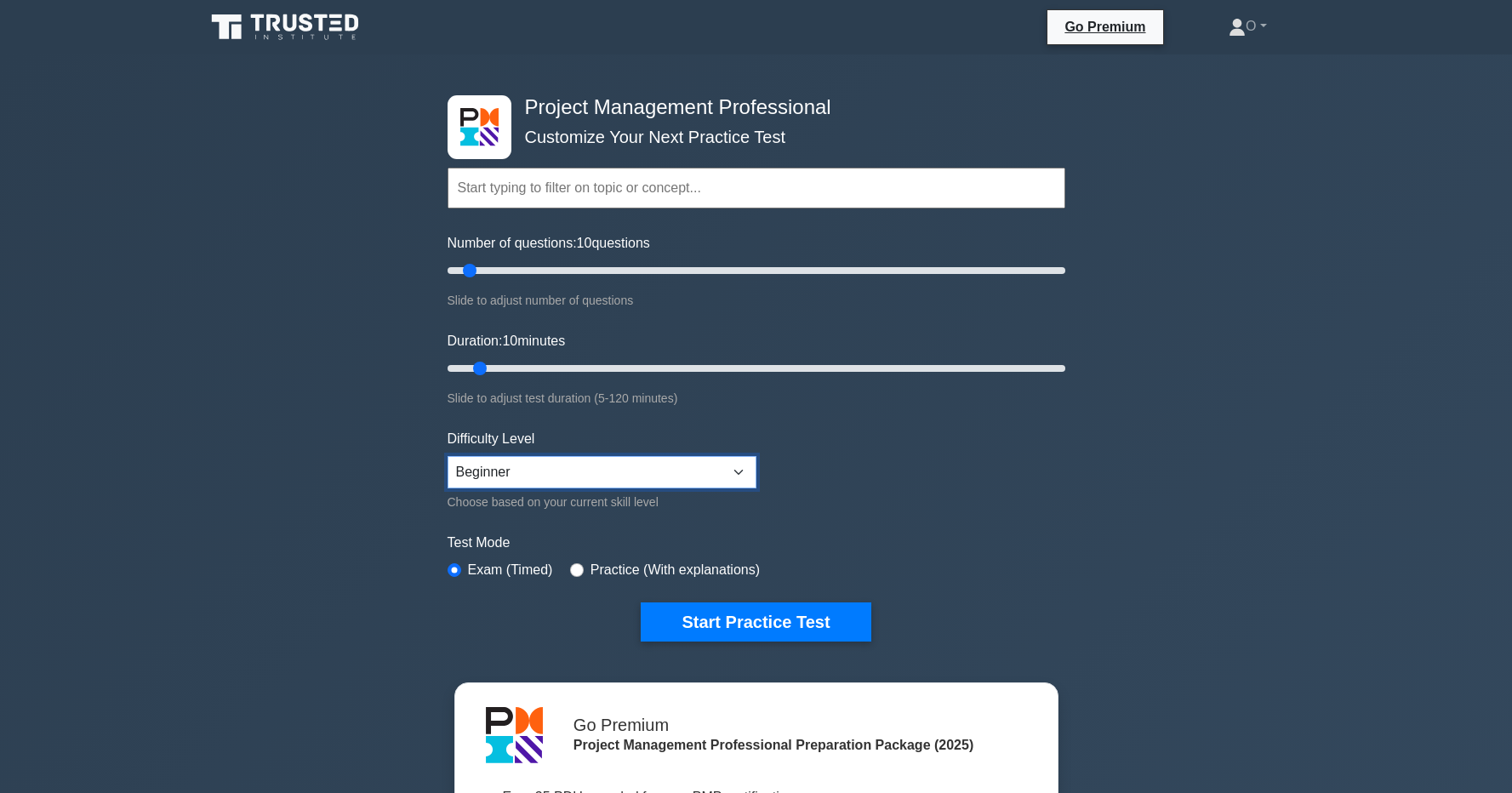
click at [688, 469] on select "Beginner Intermediate Expert" at bounding box center [602, 473] width 309 height 33
select select "expert"
click at [447, 456] on select "Beginner Intermediate Expert" at bounding box center [602, 473] width 309 height 33
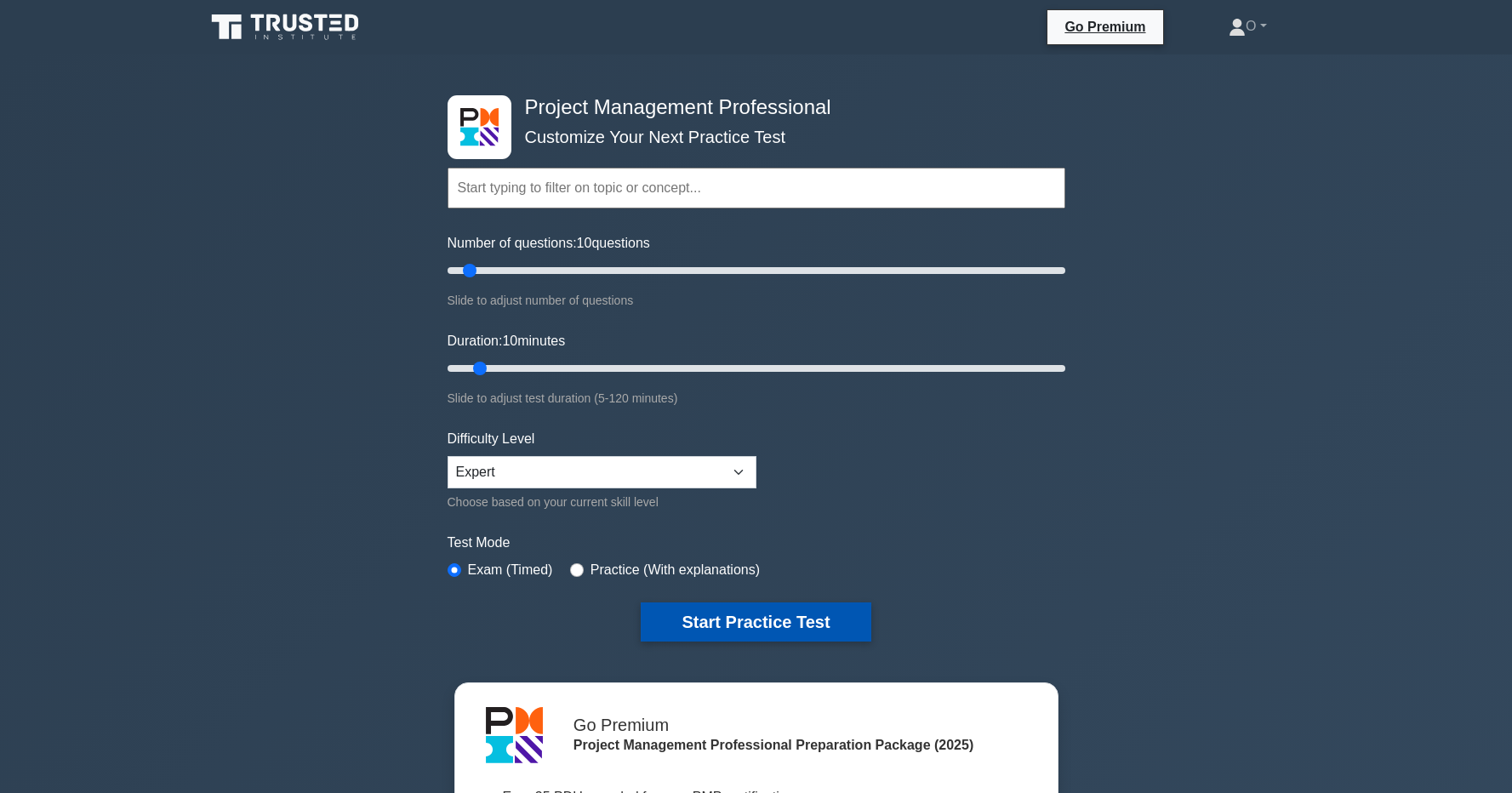
click at [697, 619] on button "Start Practice Test" at bounding box center [755, 622] width 230 height 39
click at [701, 573] on label "Practice (With explanations)" at bounding box center [675, 570] width 170 height 21
click at [580, 560] on div "Practice (With explanations)" at bounding box center [664, 570] width 190 height 21
click at [579, 571] on input "radio" at bounding box center [576, 570] width 14 height 14
radio input "true"
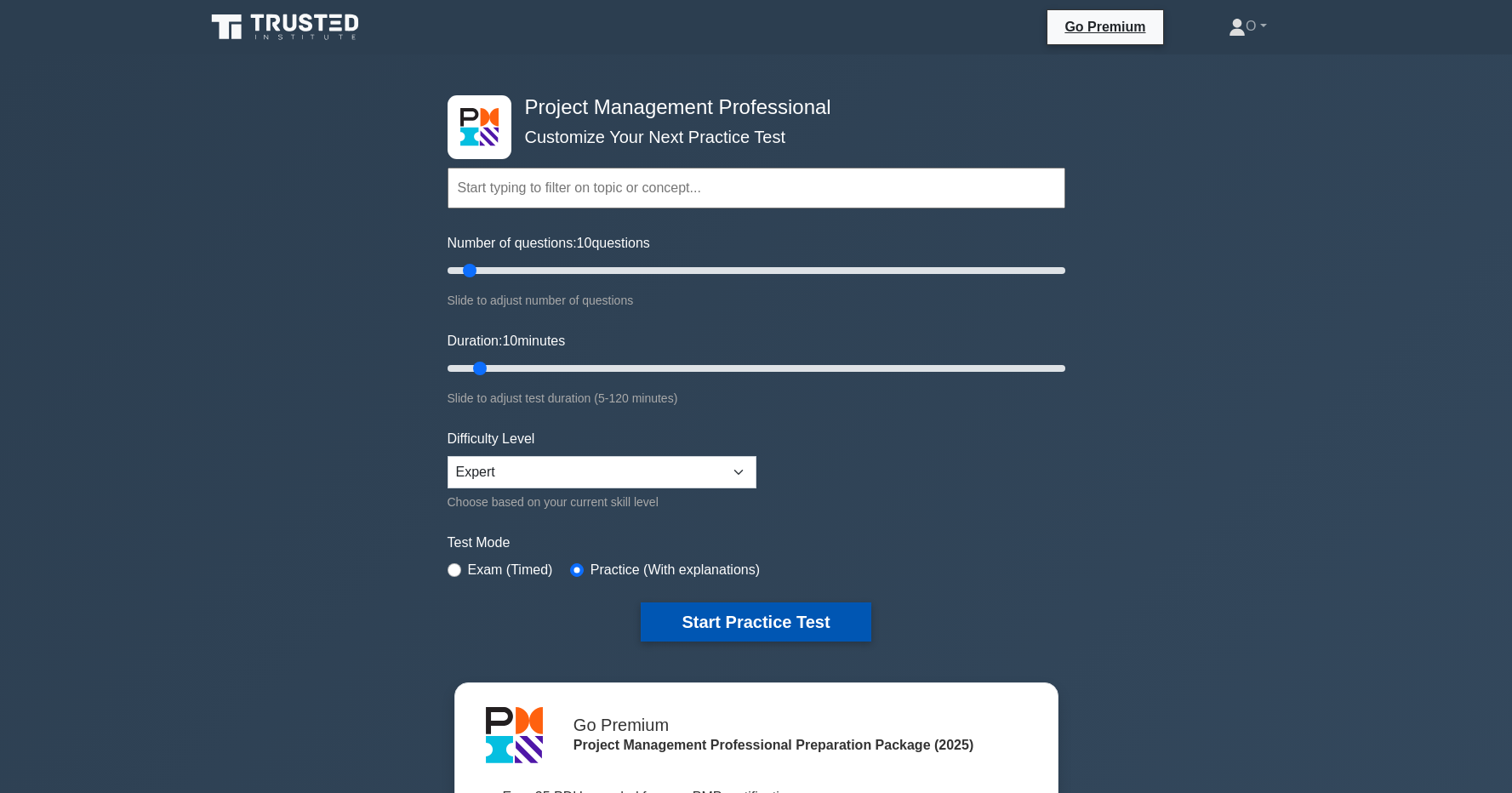
click at [687, 621] on button "Start Practice Test" at bounding box center [755, 622] width 230 height 39
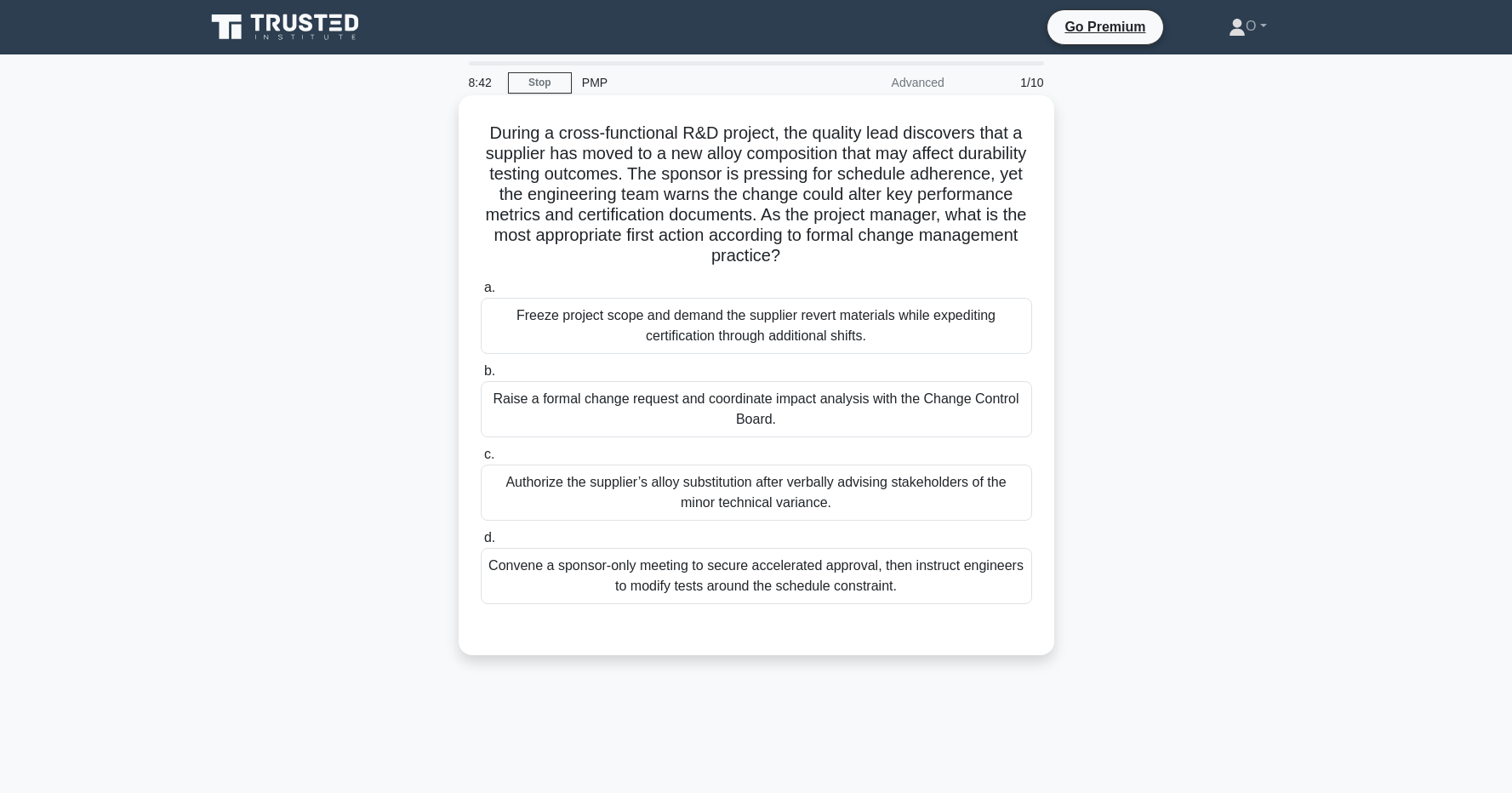
click at [695, 408] on div "Raise a formal change request and coordinate impact analysis with the Change Co…" at bounding box center [757, 409] width 552 height 56
click at [481, 377] on input "b. Raise a formal change request and coordinate impact analysis with the Change…" at bounding box center [481, 371] width 0 height 11
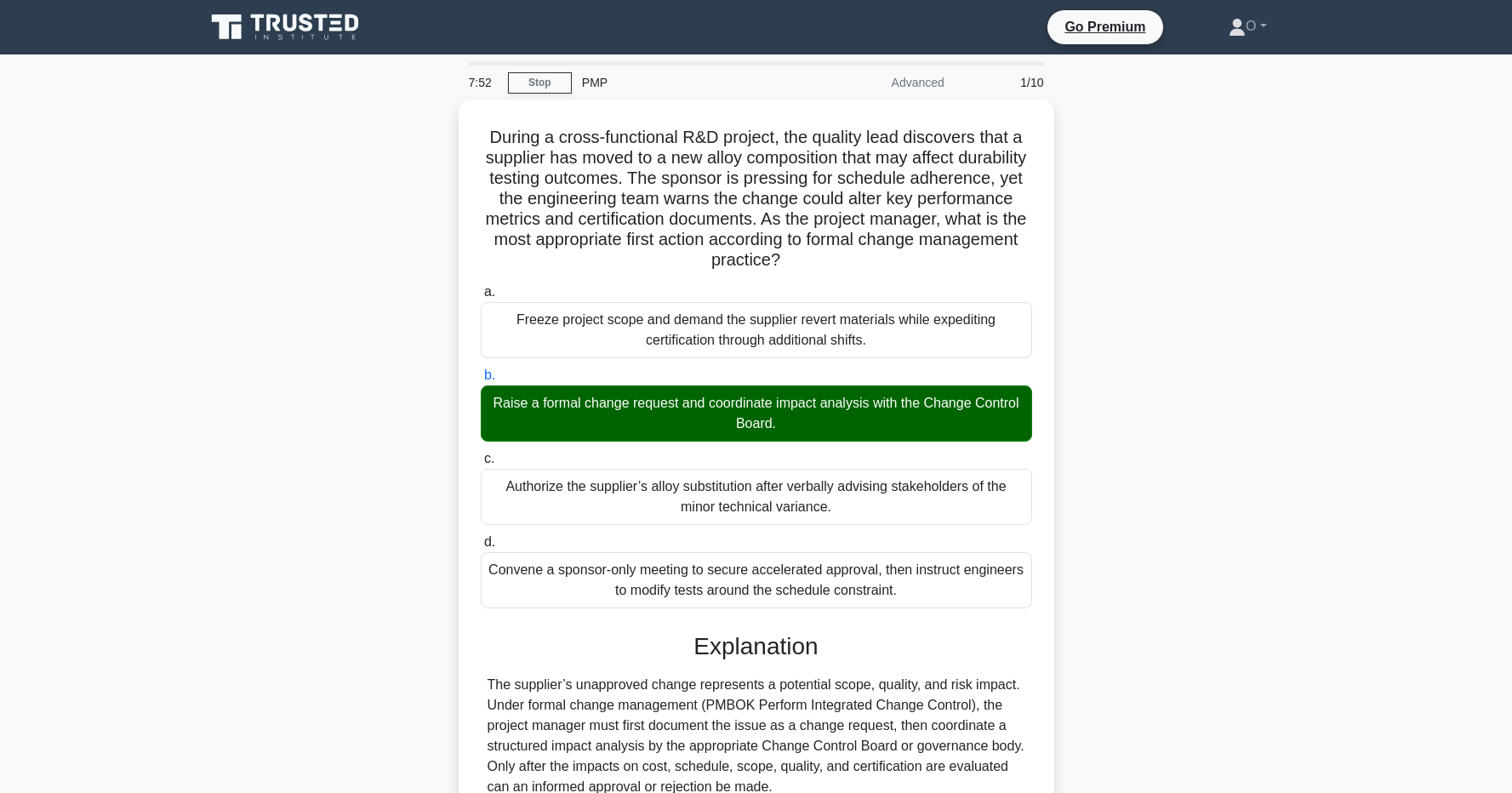
click at [1194, 392] on div "During a cross-functional R&D project, the quality lead discovers that a suppli…" at bounding box center [757, 601] width 1124 height 1003
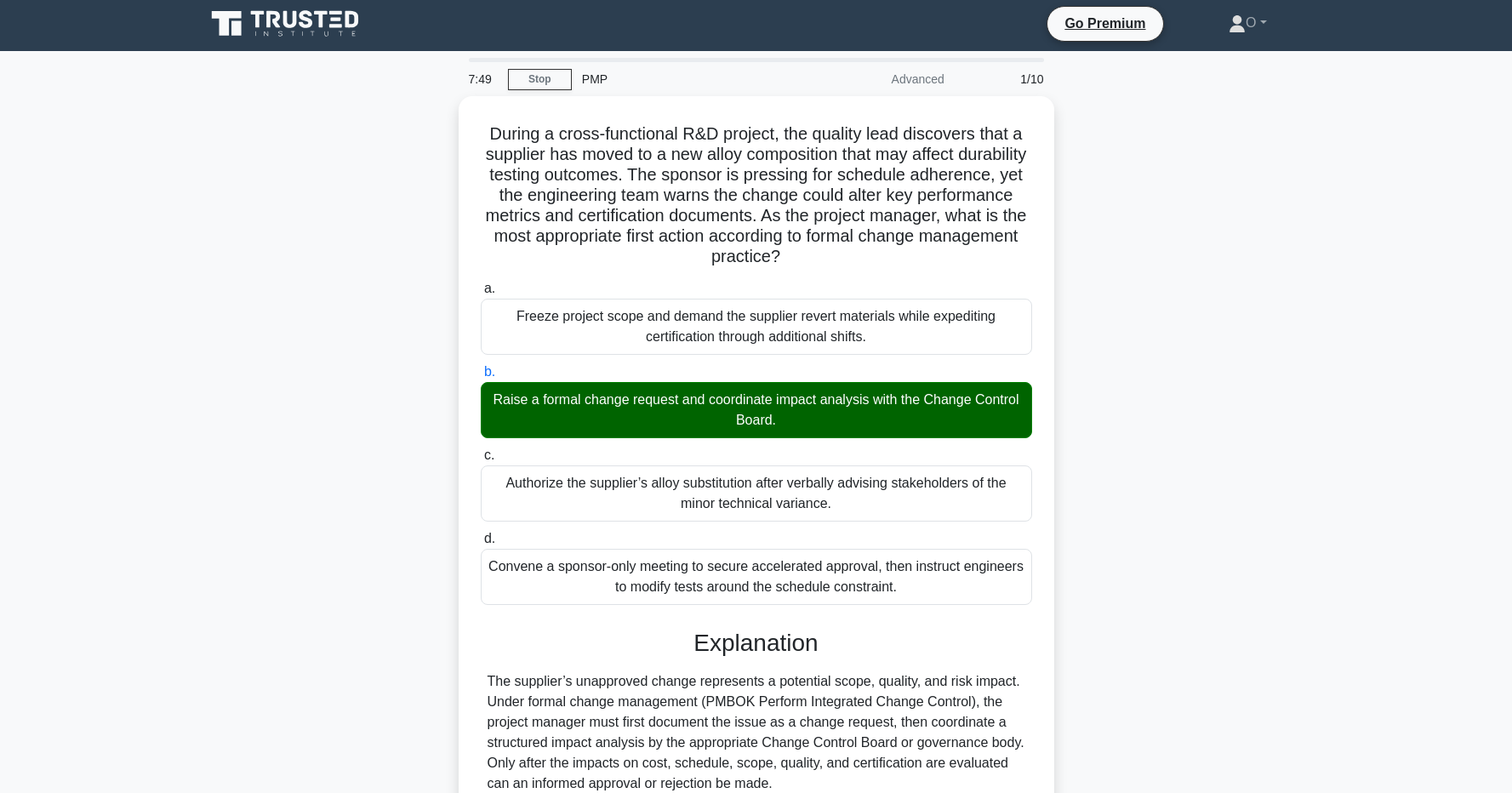
click at [293, 34] on icon at bounding box center [287, 24] width 163 height 33
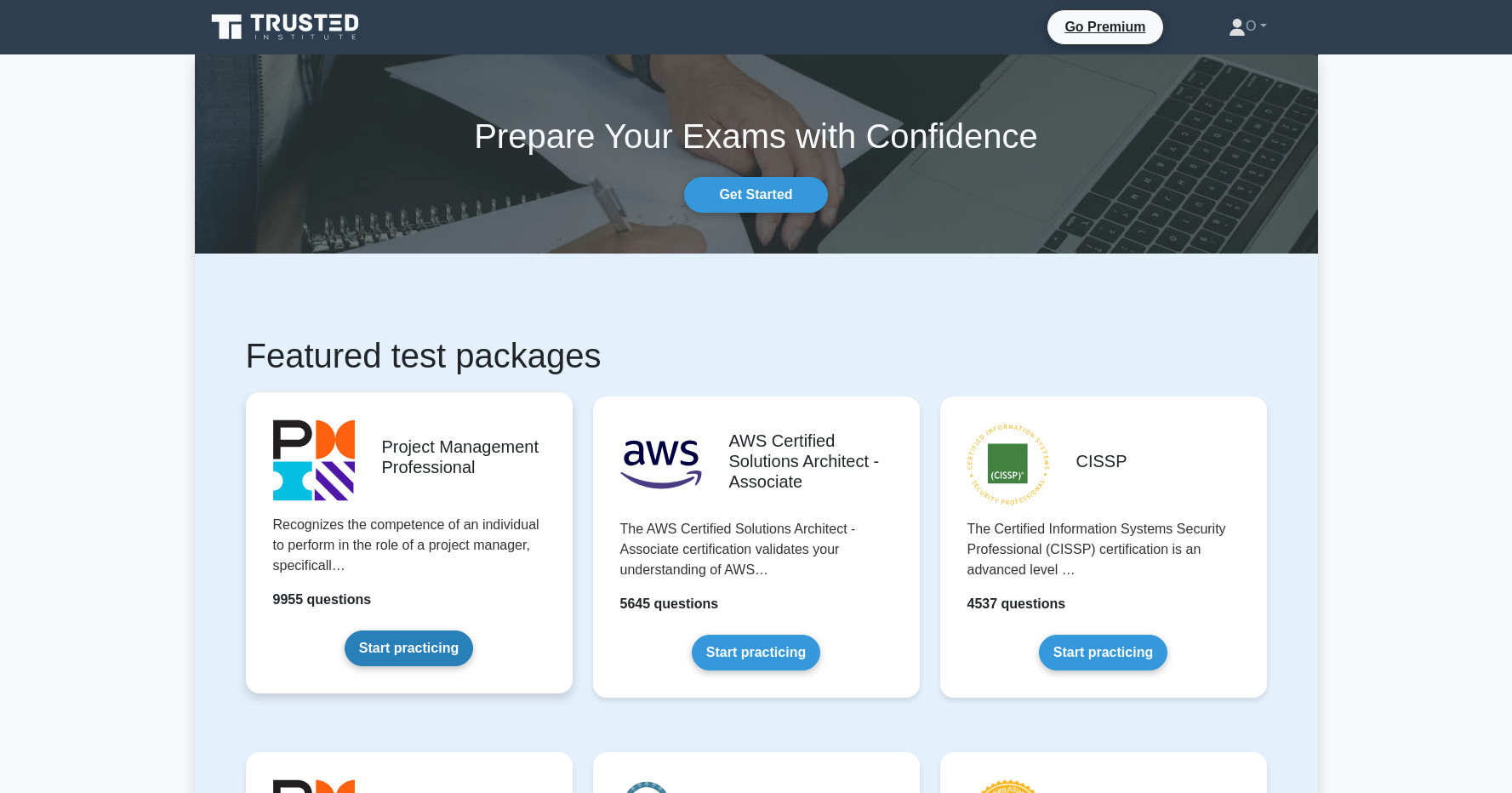
click at [413, 646] on link "Start practicing" at bounding box center [409, 648] width 129 height 35
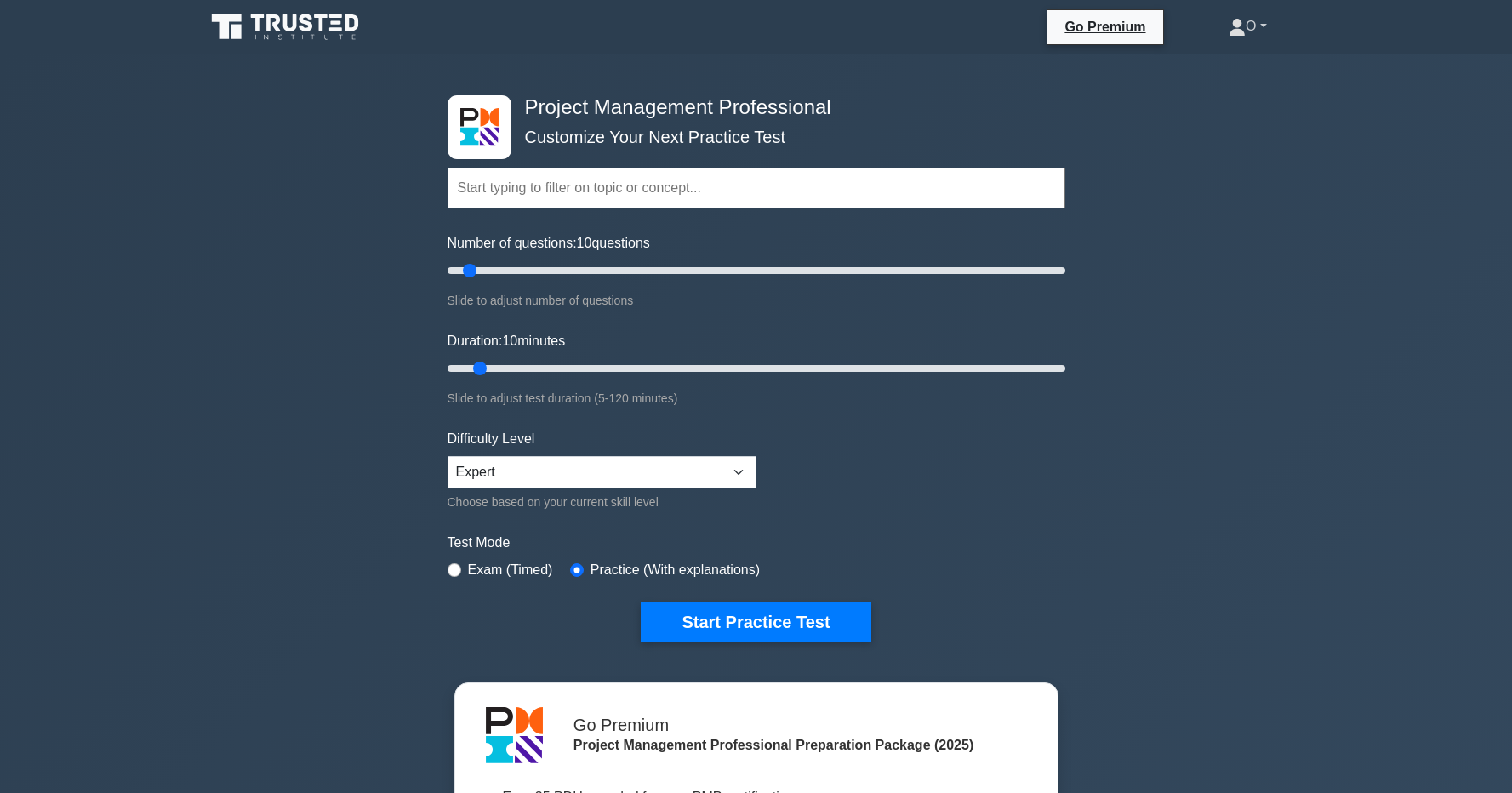
click at [1266, 26] on link "O" at bounding box center [1248, 26] width 120 height 34
click at [1364, 186] on div "Project Management Professional Customize Your Next Practice Test Topics Scope …" at bounding box center [756, 590] width 1512 height 1071
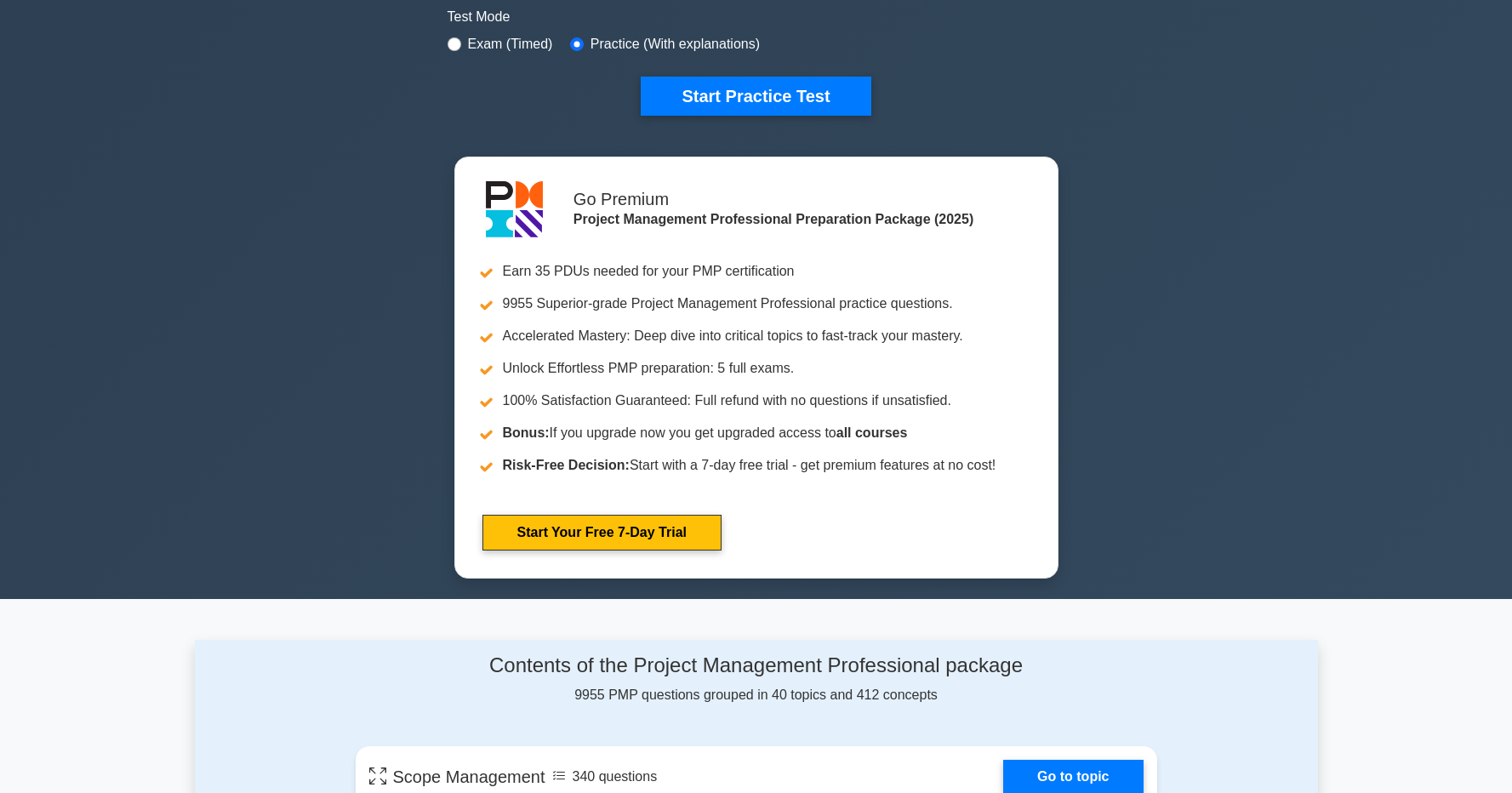
scroll to position [645, 0]
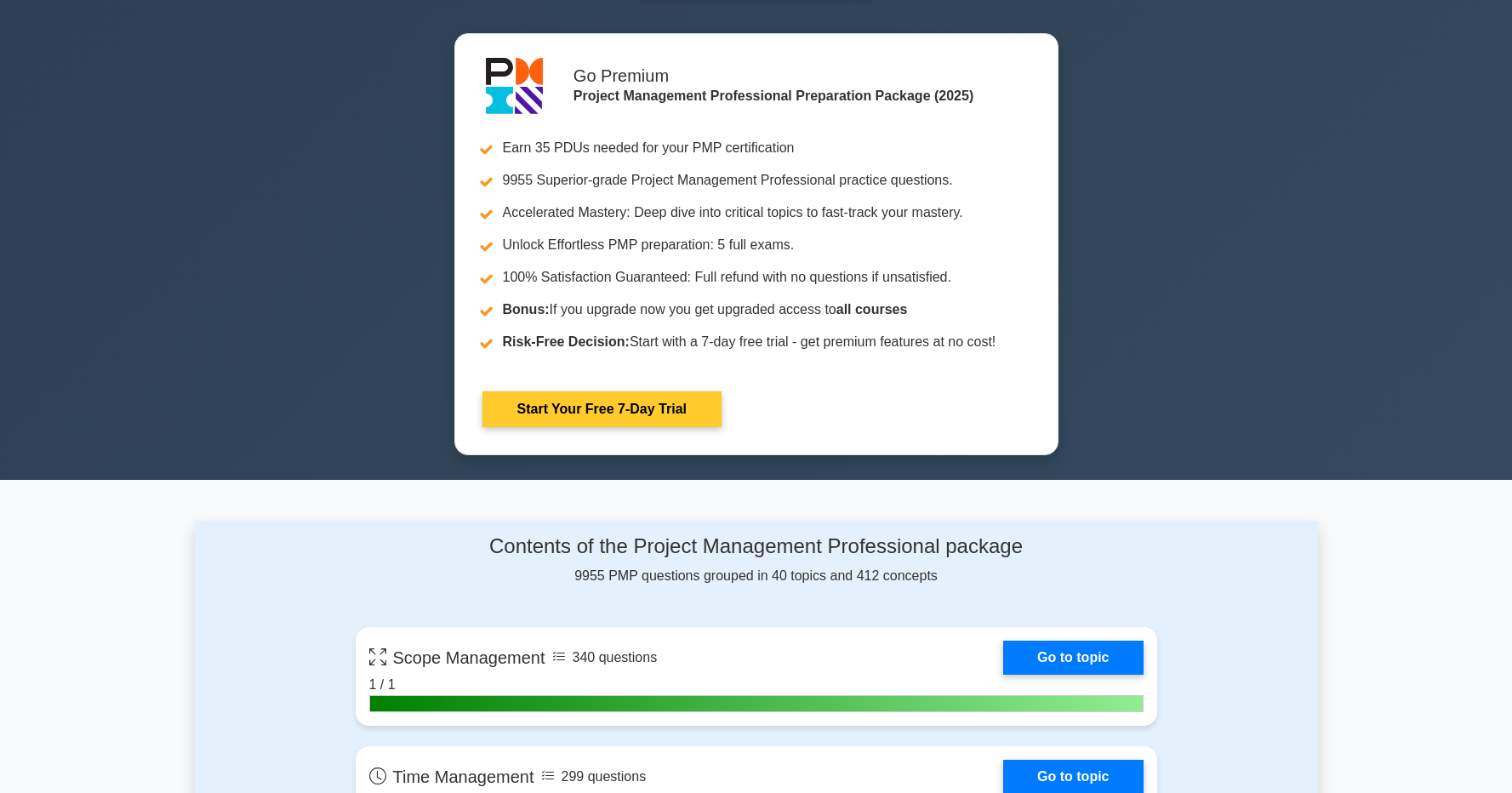
click at [712, 391] on link "Start Your Free 7-Day Trial" at bounding box center [602, 408] width 239 height 35
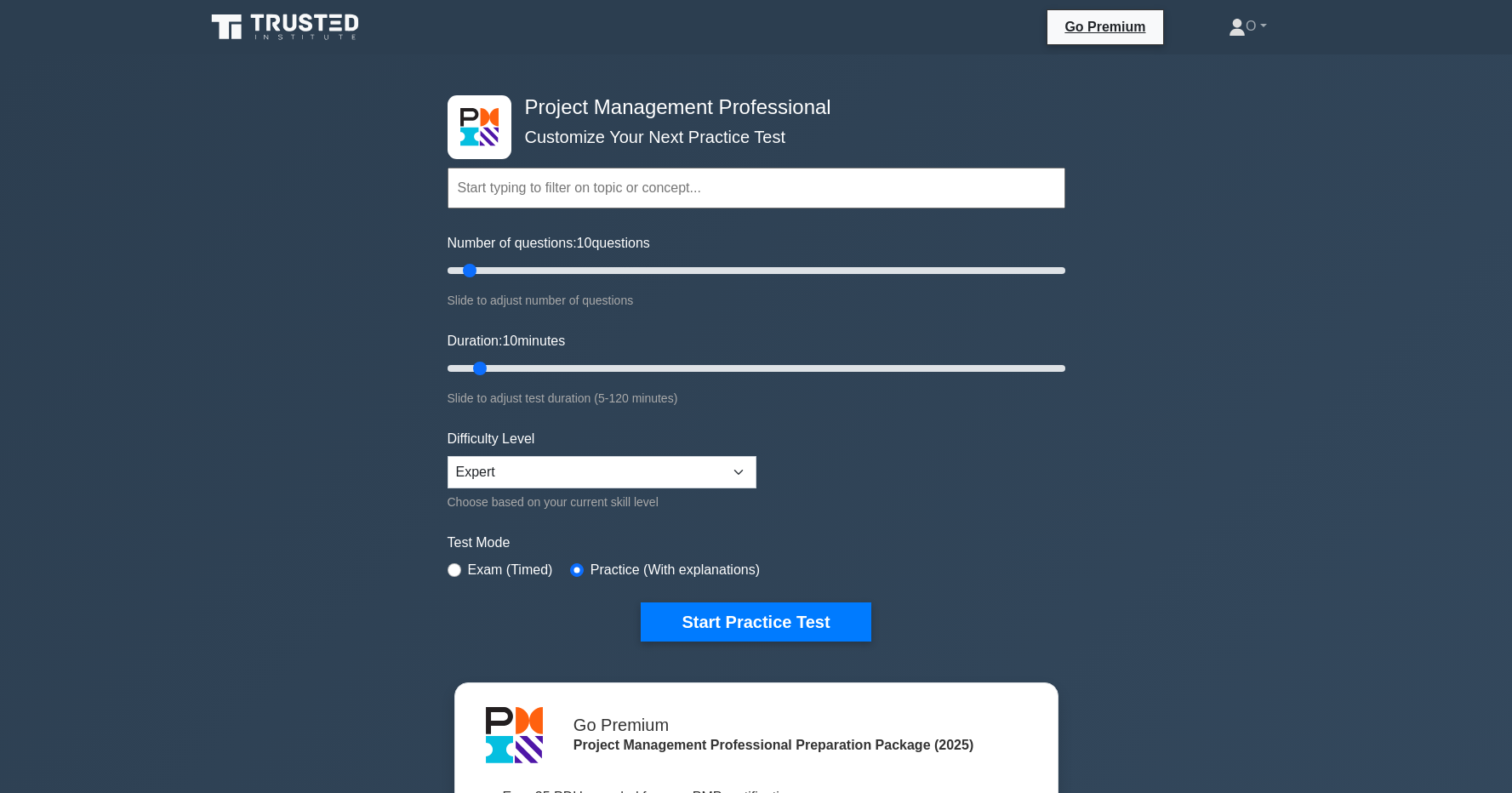
click at [1438, 398] on div "Project Management Professional Customize Your Next Practice Test Topics Scope …" at bounding box center [756, 590] width 1512 height 1071
click at [1409, 197] on div "Project Management Professional Customize Your Next Practice Test Topics Scope …" at bounding box center [756, 590] width 1512 height 1071
